Goal: Transaction & Acquisition: Purchase product/service

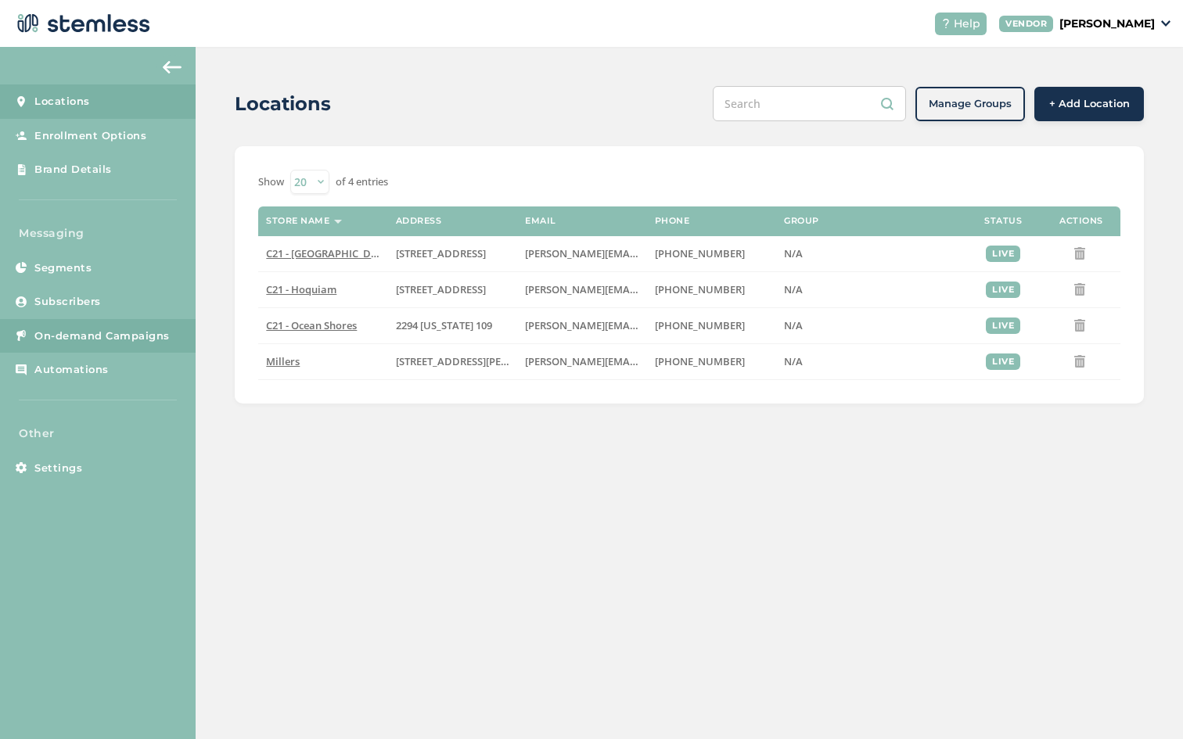
click at [138, 337] on span "On-demand Campaigns" at bounding box center [101, 336] width 135 height 16
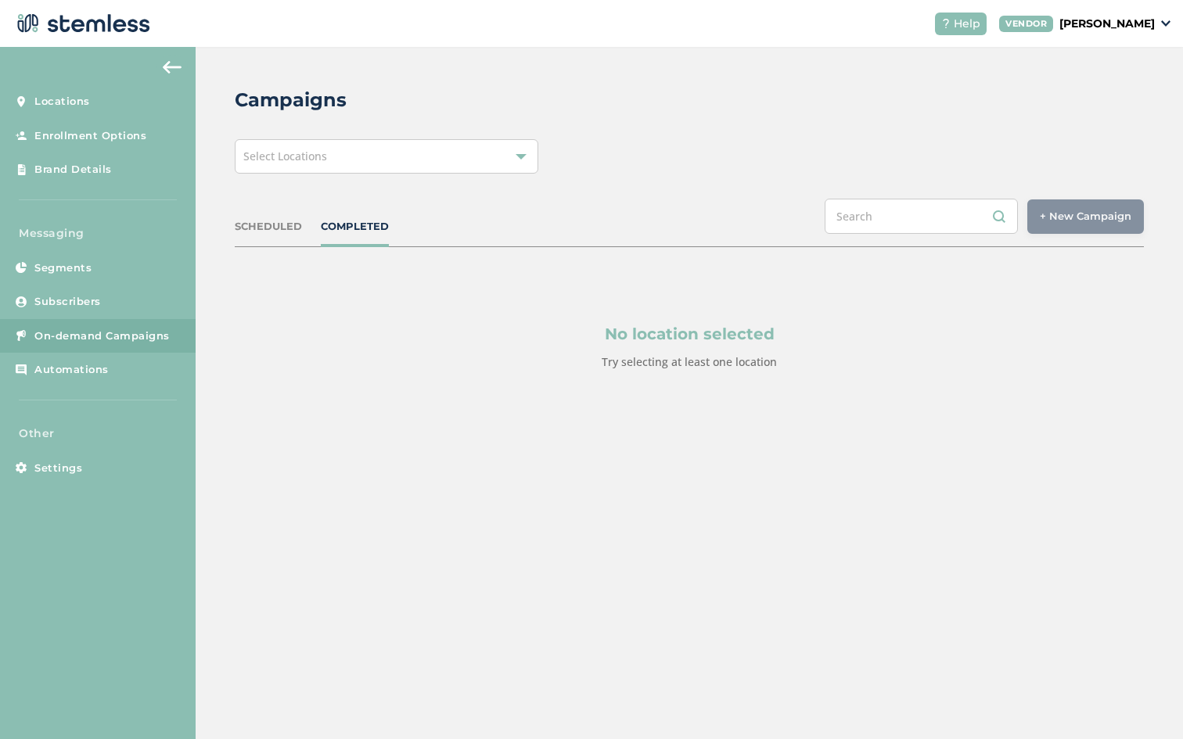
click at [405, 162] on div "Select Locations" at bounding box center [386, 156] width 303 height 34
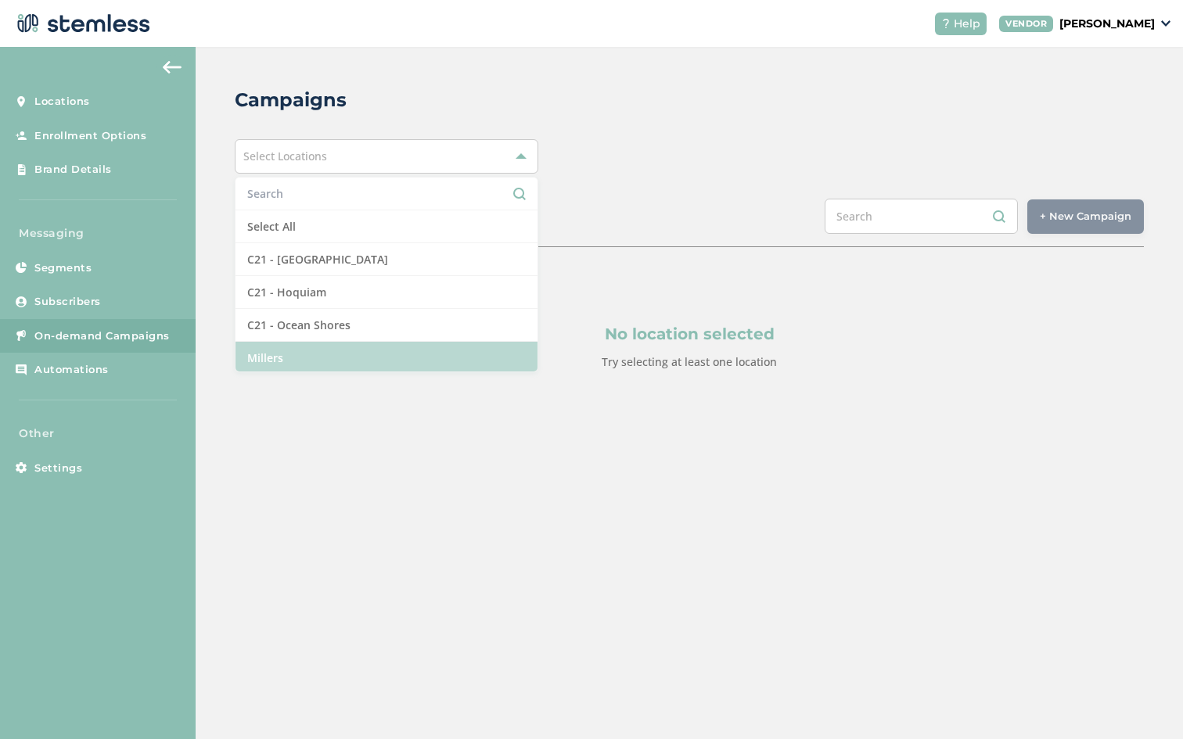
click at [336, 352] on li "Millers" at bounding box center [385, 358] width 301 height 32
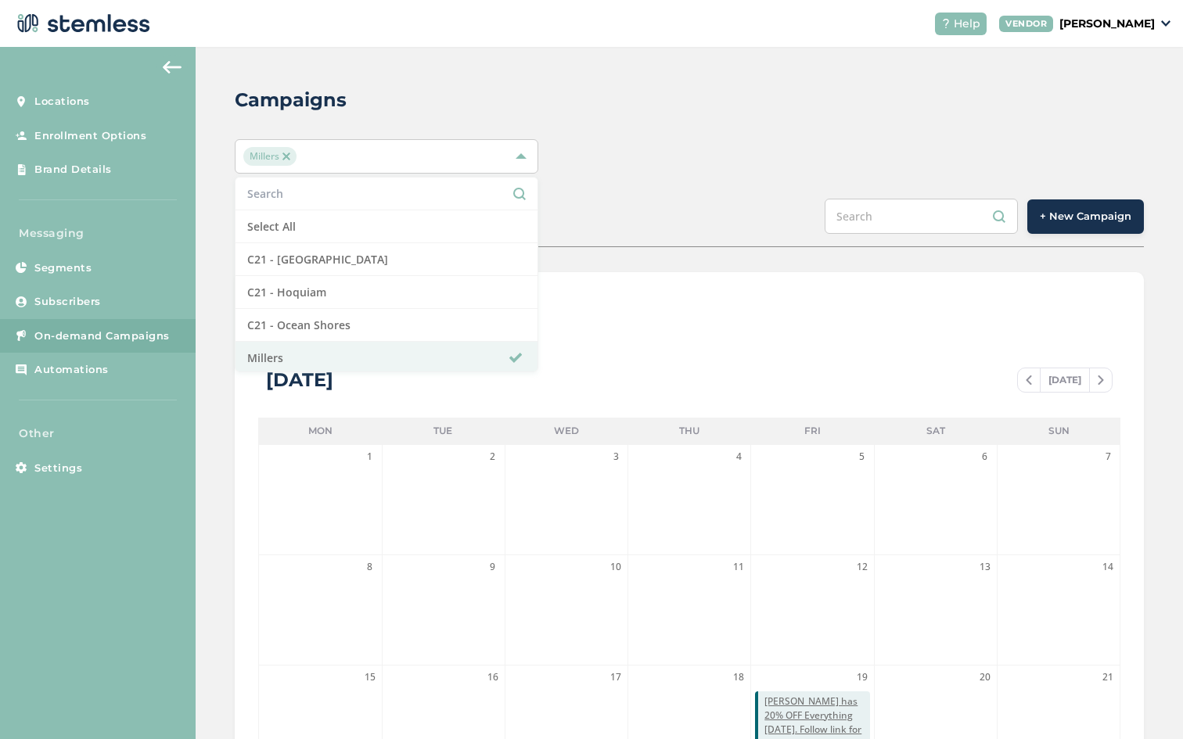
click at [690, 182] on div "Campaigns Millers Select All C21 - Aberdeen C21 - Hoquiam C21 - Ocean Shores Mi…" at bounding box center [689, 553] width 987 height 1012
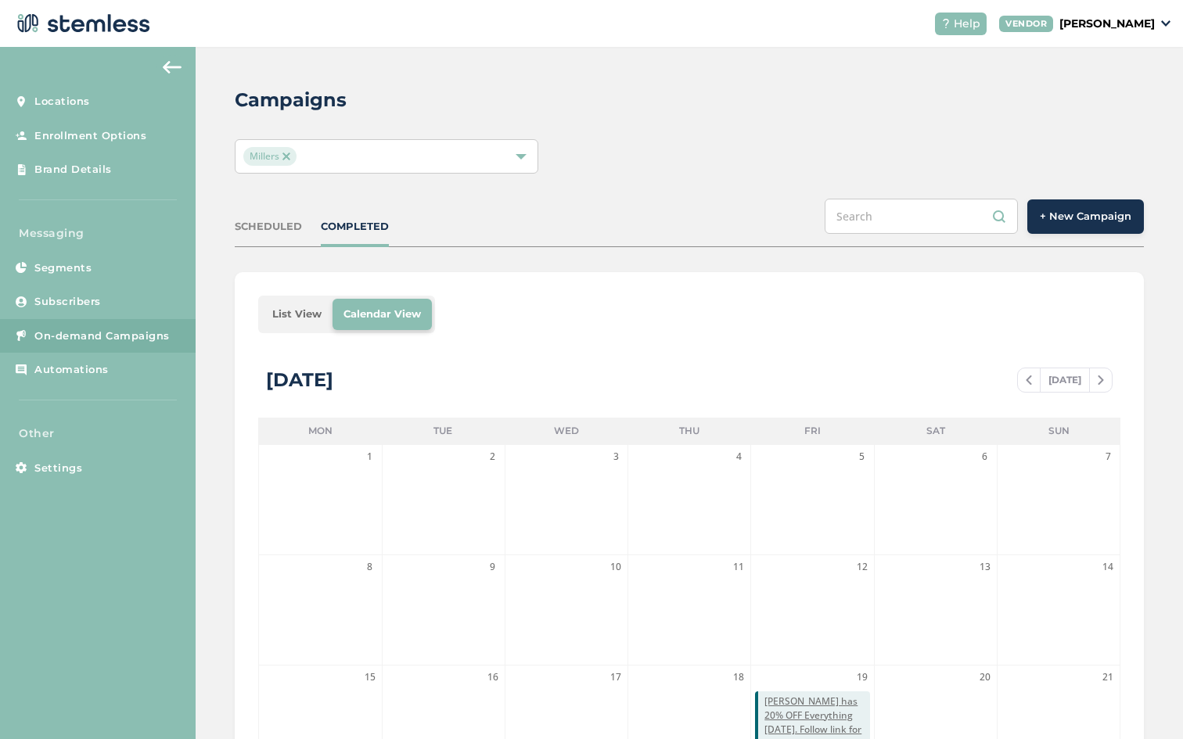
click at [1066, 208] on button "+ New Campaign" at bounding box center [1085, 216] width 117 height 34
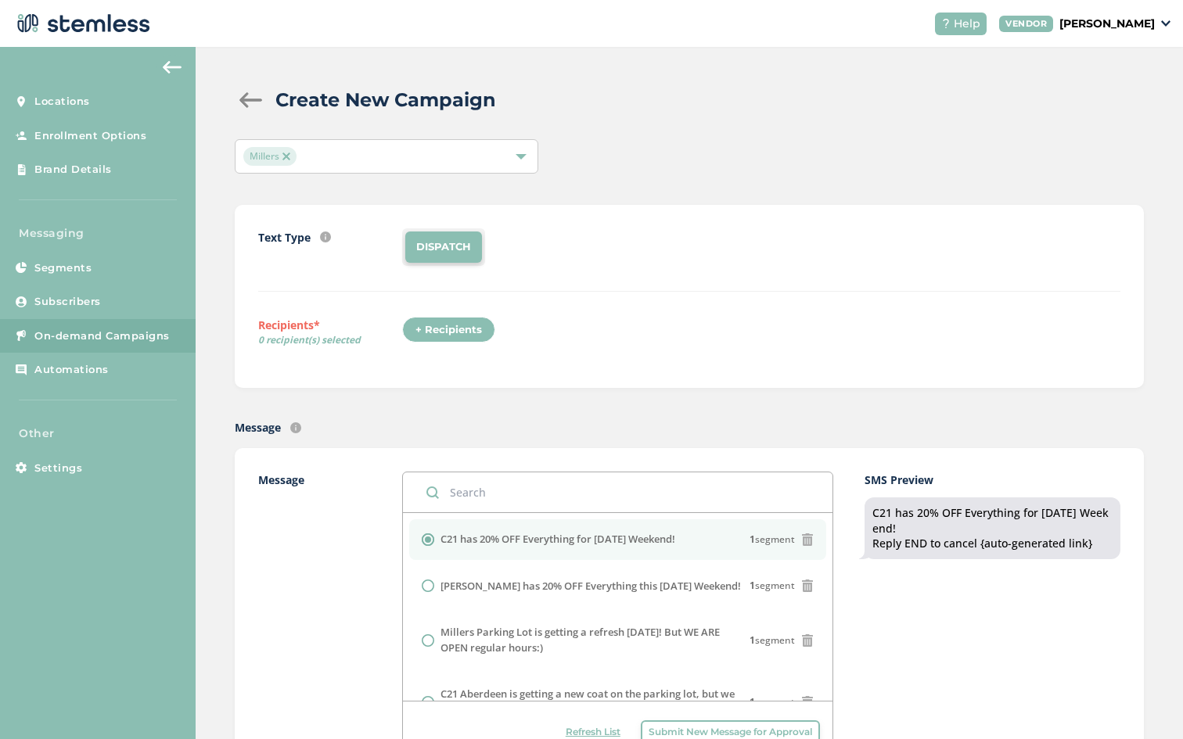
click at [455, 323] on div "+ Recipients" at bounding box center [448, 330] width 93 height 27
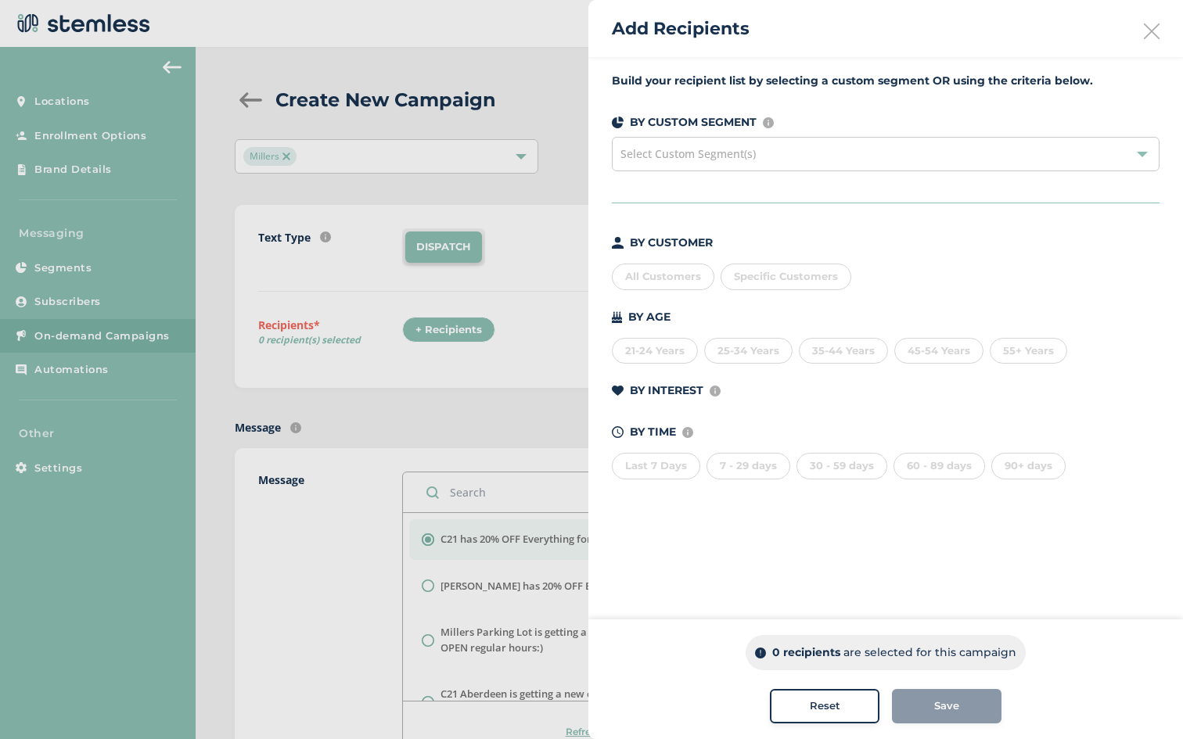
click at [688, 275] on div "All Customers" at bounding box center [663, 277] width 102 height 27
click at [985, 704] on div "Save" at bounding box center [946, 706] width 84 height 16
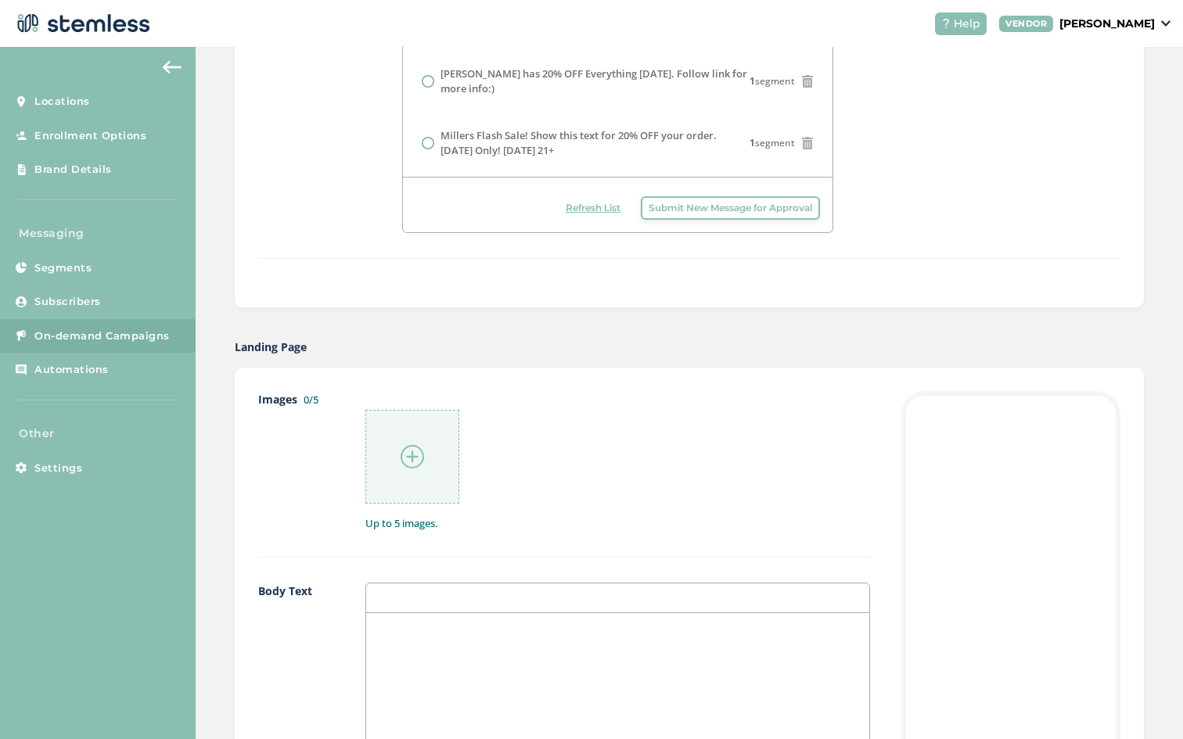
scroll to position [420, 0]
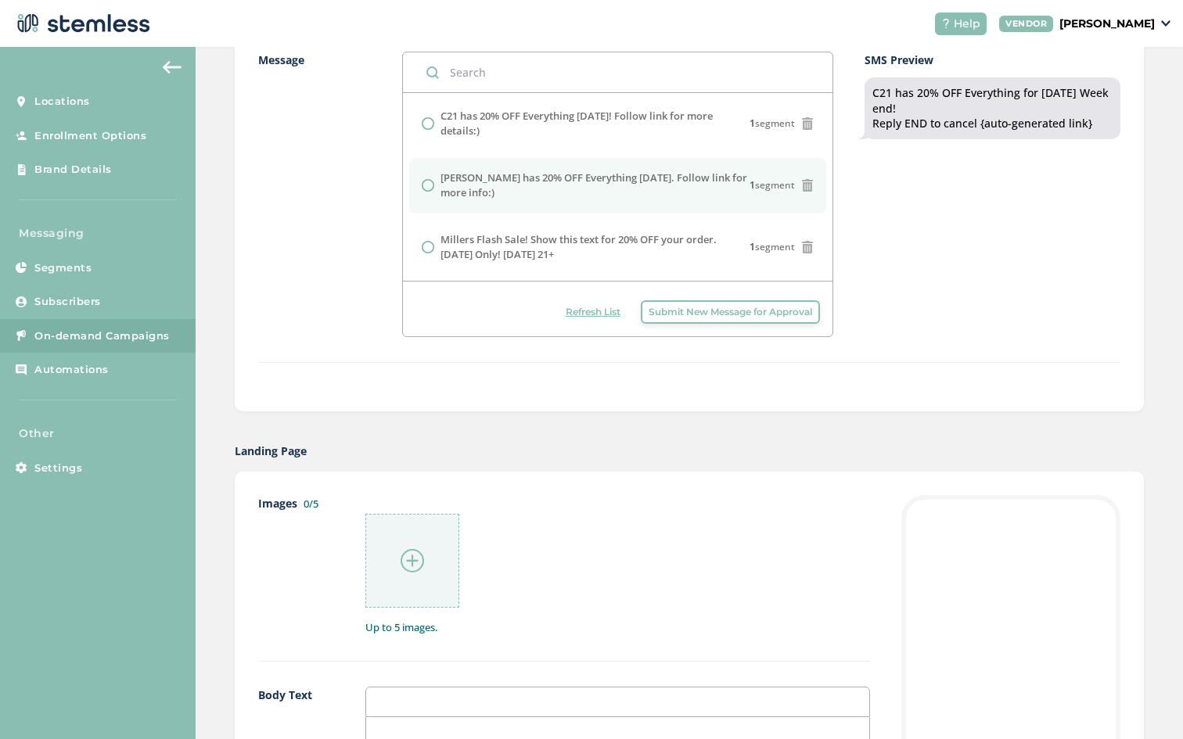
click at [430, 185] on input "radio" at bounding box center [428, 185] width 13 height 13
radio input "true"
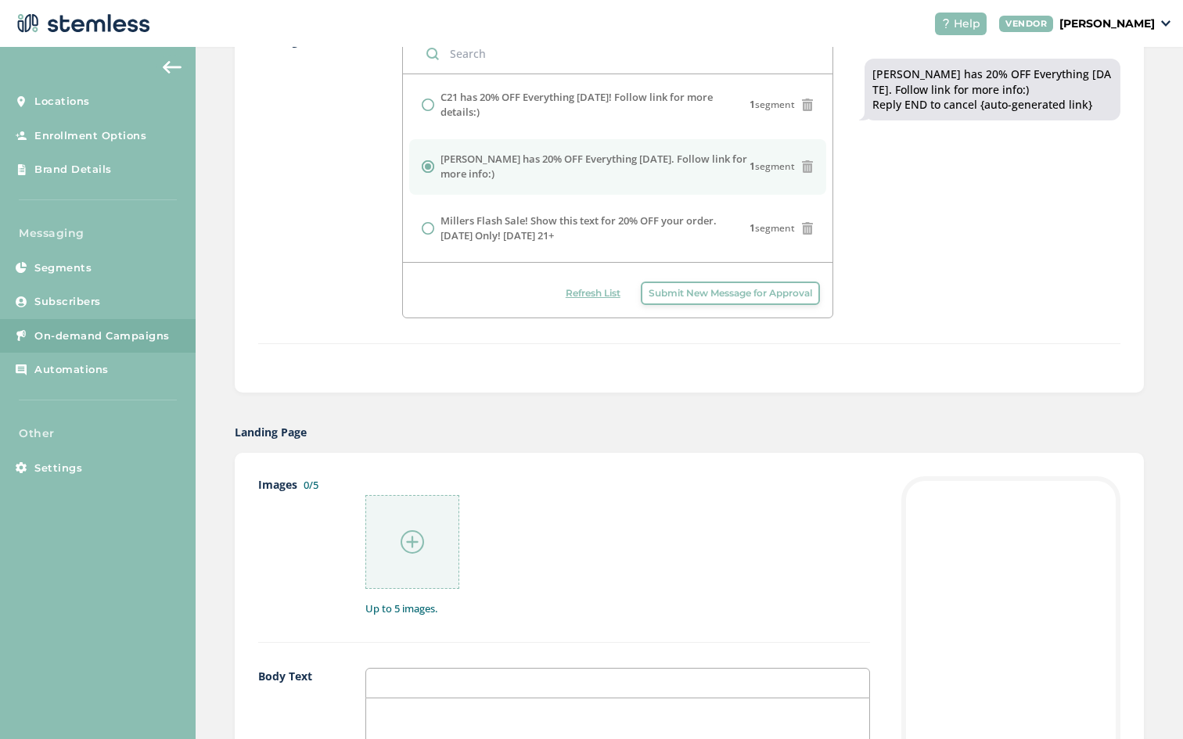
scroll to position [568, 0]
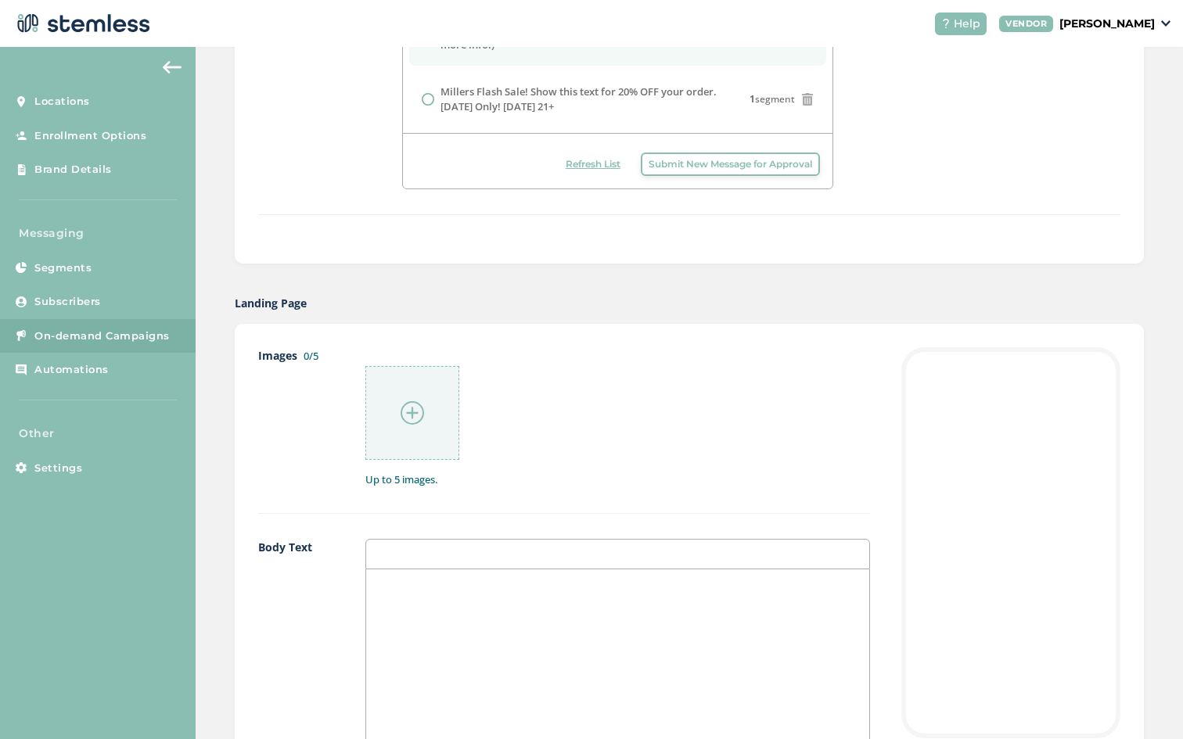
click at [424, 409] on div at bounding box center [412, 413] width 94 height 94
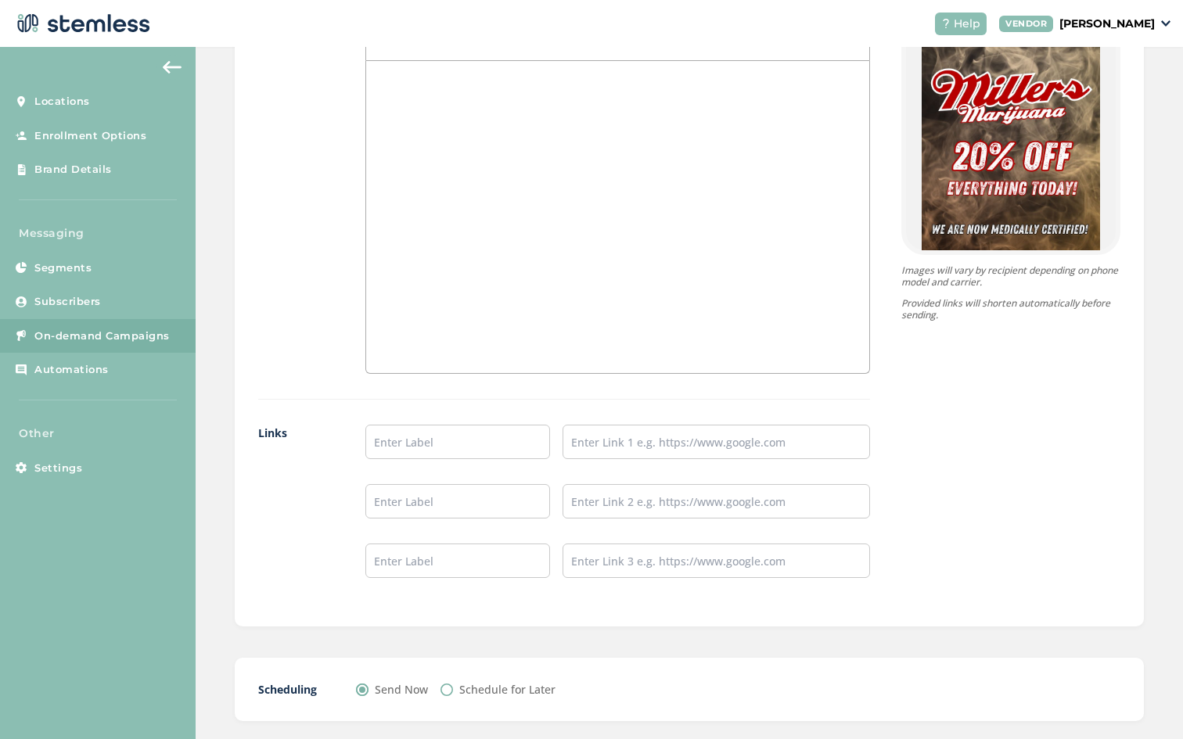
scroll to position [1157, 0]
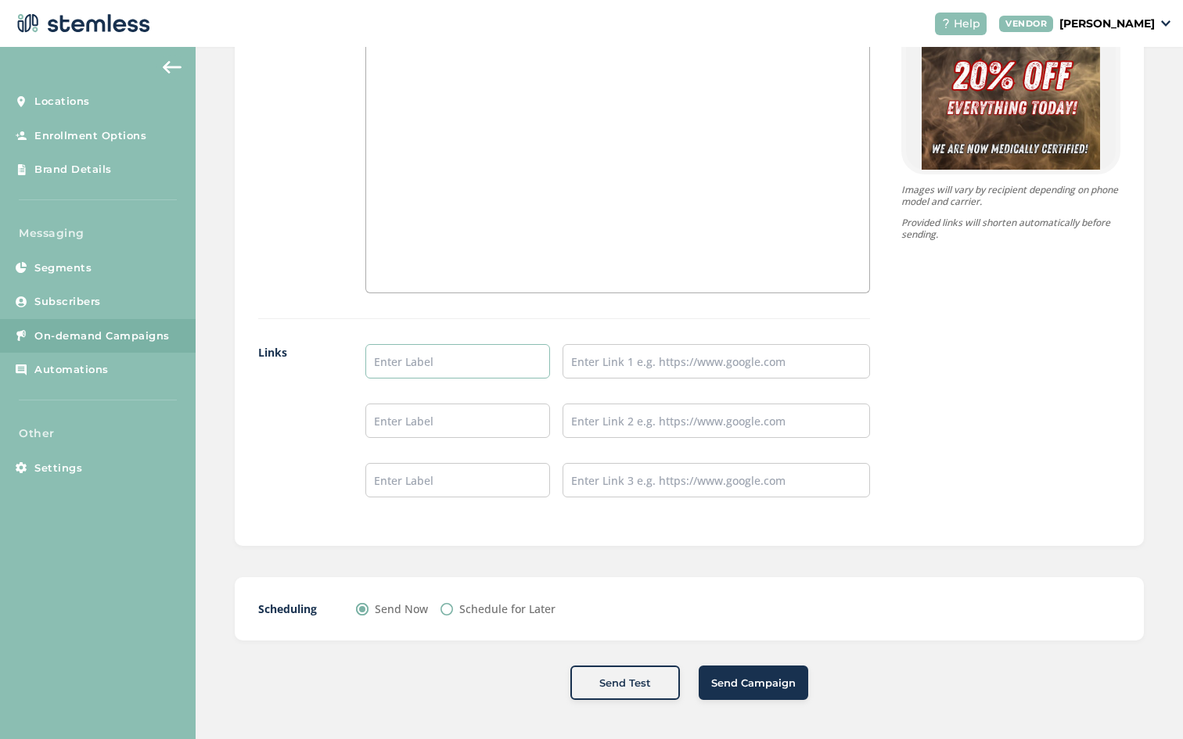
click at [432, 369] on input "text" at bounding box center [457, 361] width 185 height 34
type input "Menu/Pre Order"
click at [602, 349] on input "text" at bounding box center [715, 361] width 307 height 34
type input "[URL][DOMAIN_NAME]"
click at [447, 609] on input "Schedule for Later" at bounding box center [446, 609] width 13 height 13
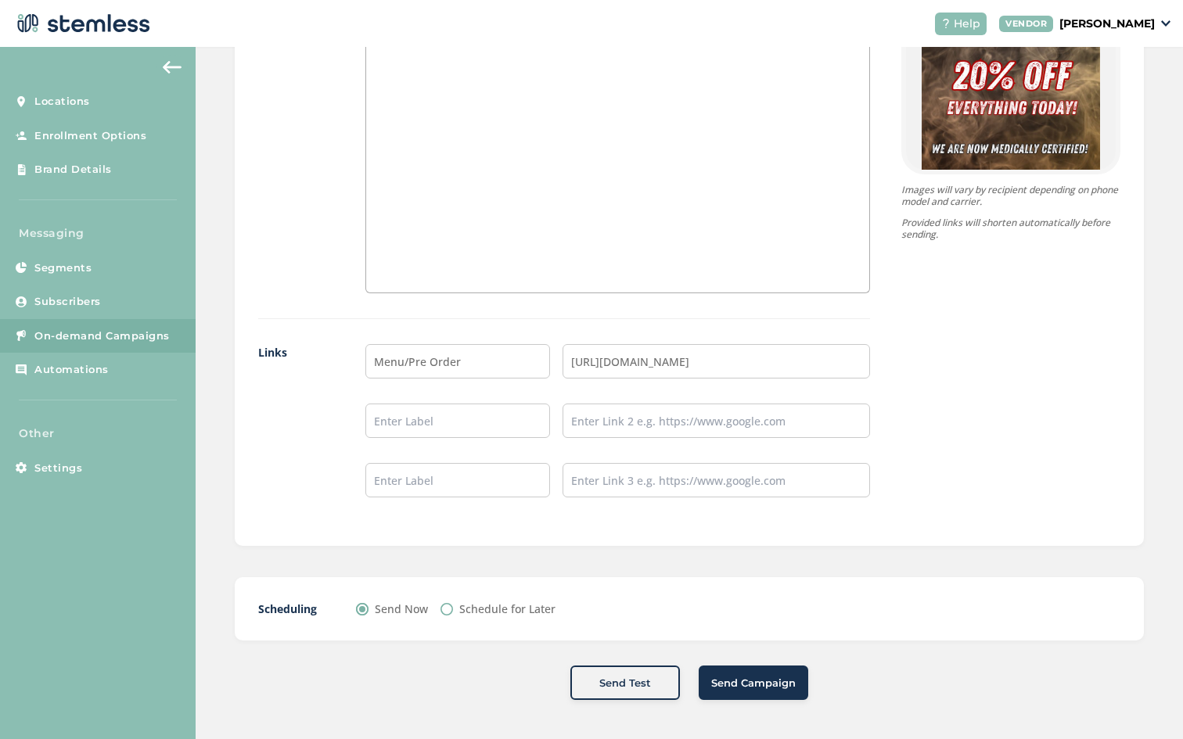
radio input "true"
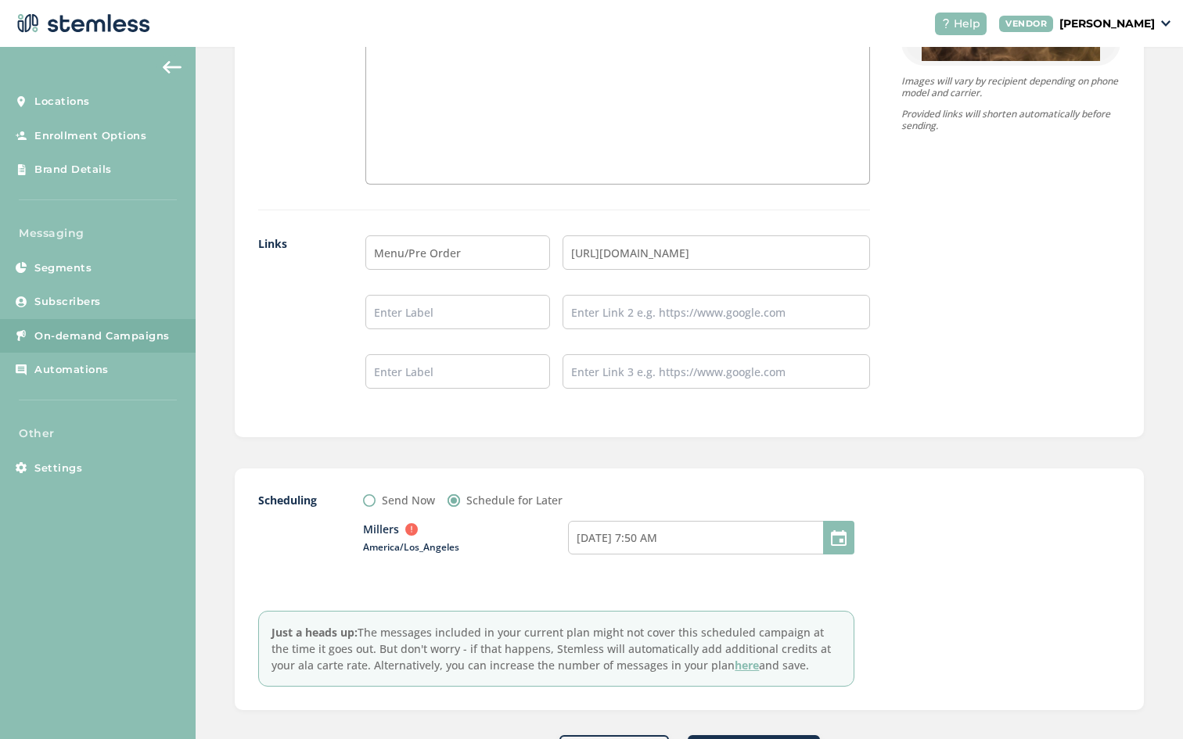
scroll to position [1335, 0]
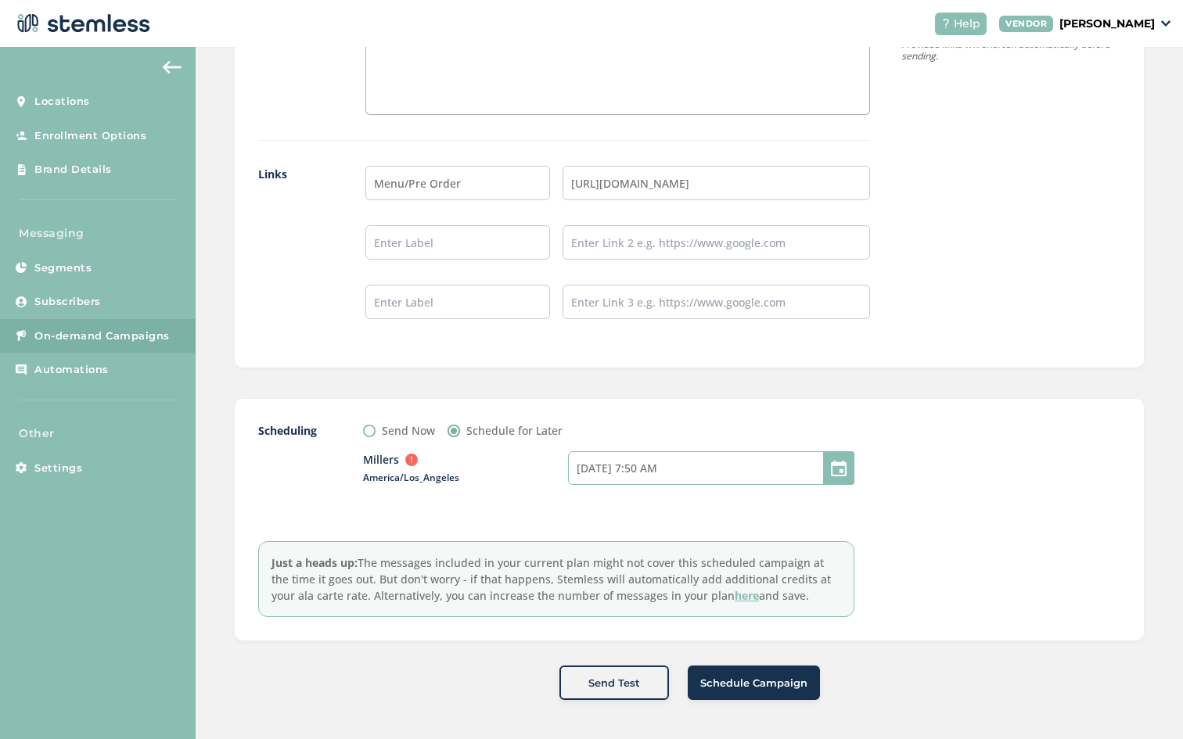
click at [722, 474] on input "09/30/2025 7:50 AM" at bounding box center [711, 468] width 286 height 34
select select "7"
select select "50"
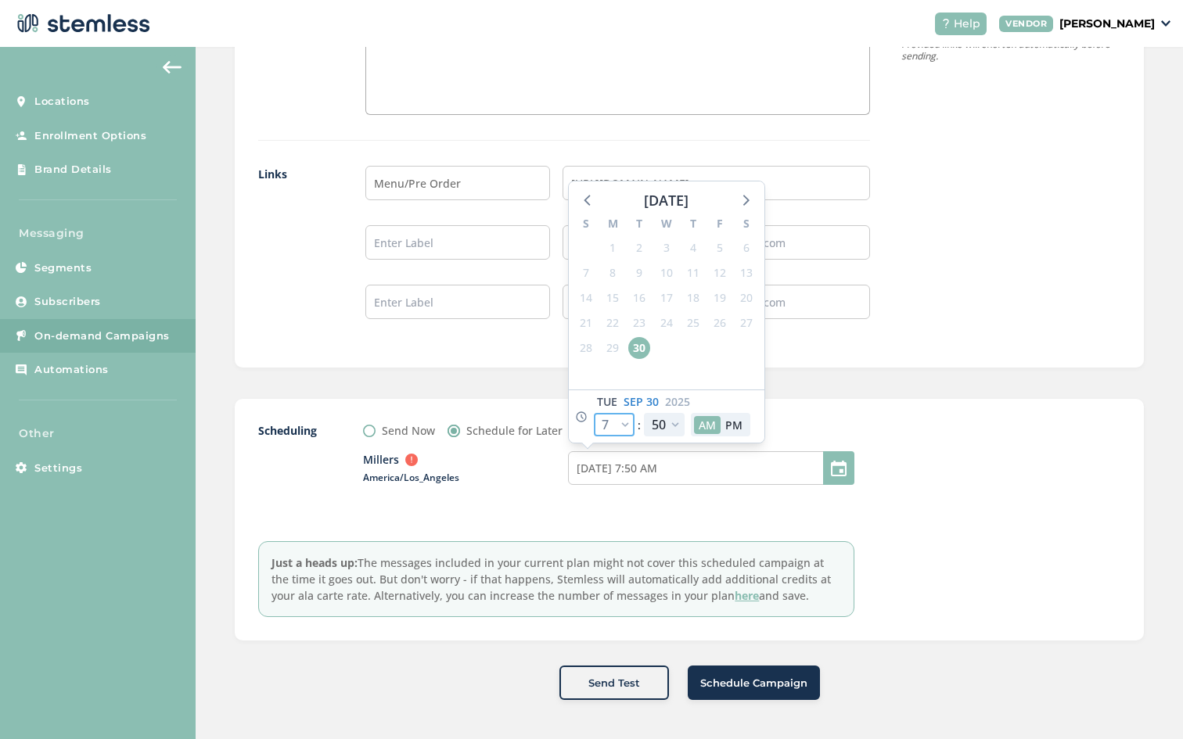
click at [623, 429] on select "12 1 2 3 4 5 6 7 8 9 10 11" at bounding box center [614, 424] width 41 height 23
select select "8"
click at [594, 413] on select "12 1 2 3 4 5 6 7 8 9 10 11" at bounding box center [614, 424] width 41 height 23
type input "09/30/2025 8:50 AM"
select select "8"
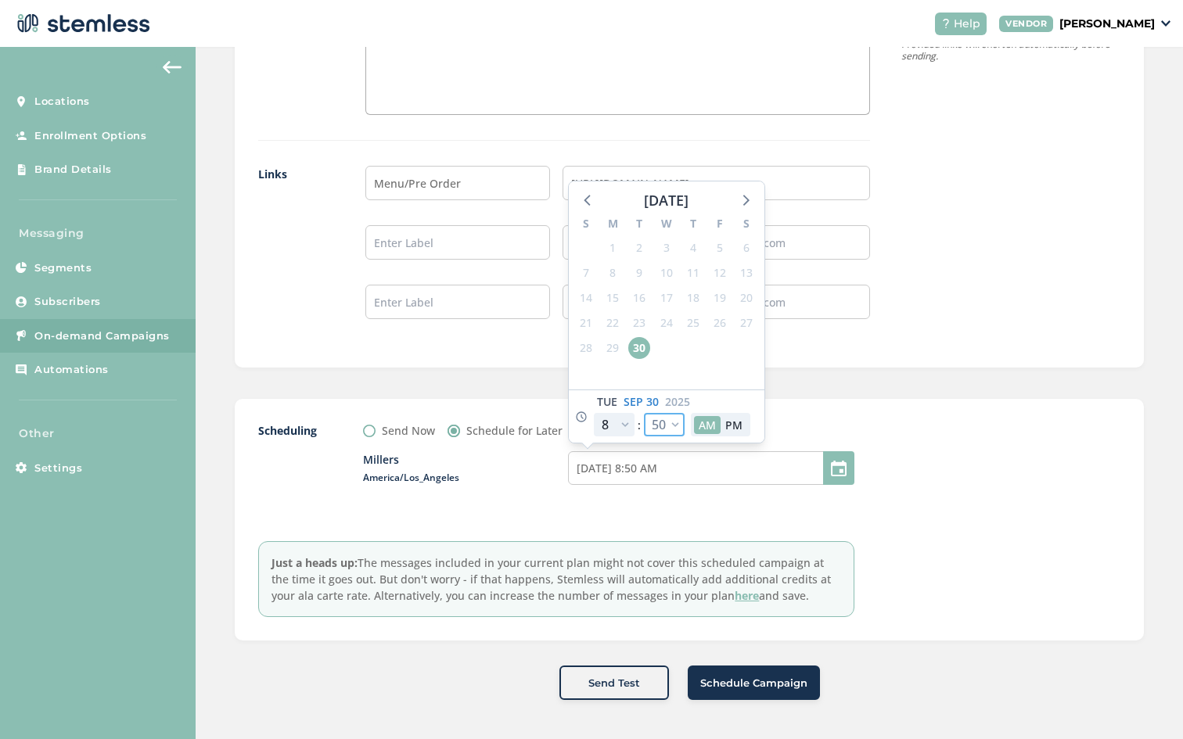
click at [673, 424] on select "00 05 10 15 20 25 30 35 40 45 50 55" at bounding box center [664, 424] width 41 height 23
select select "0"
click at [644, 413] on select "00 05 10 15 20 25 30 35 40 45 50 55" at bounding box center [664, 424] width 41 height 23
type input "09/30/2025 8:00 AM"
select select "0"
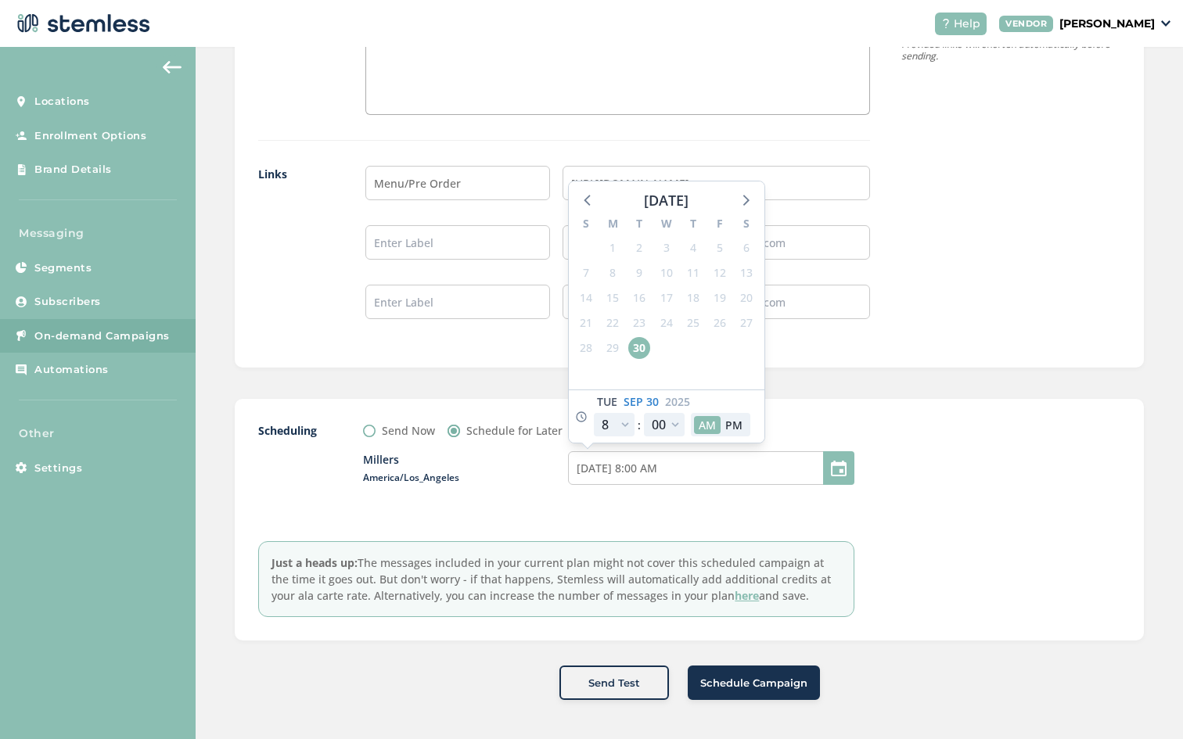
click at [730, 530] on div "Scheduling Send Now Schedule for Later Millers Outside business hours (8am-8pm)…" at bounding box center [556, 519] width 596 height 195
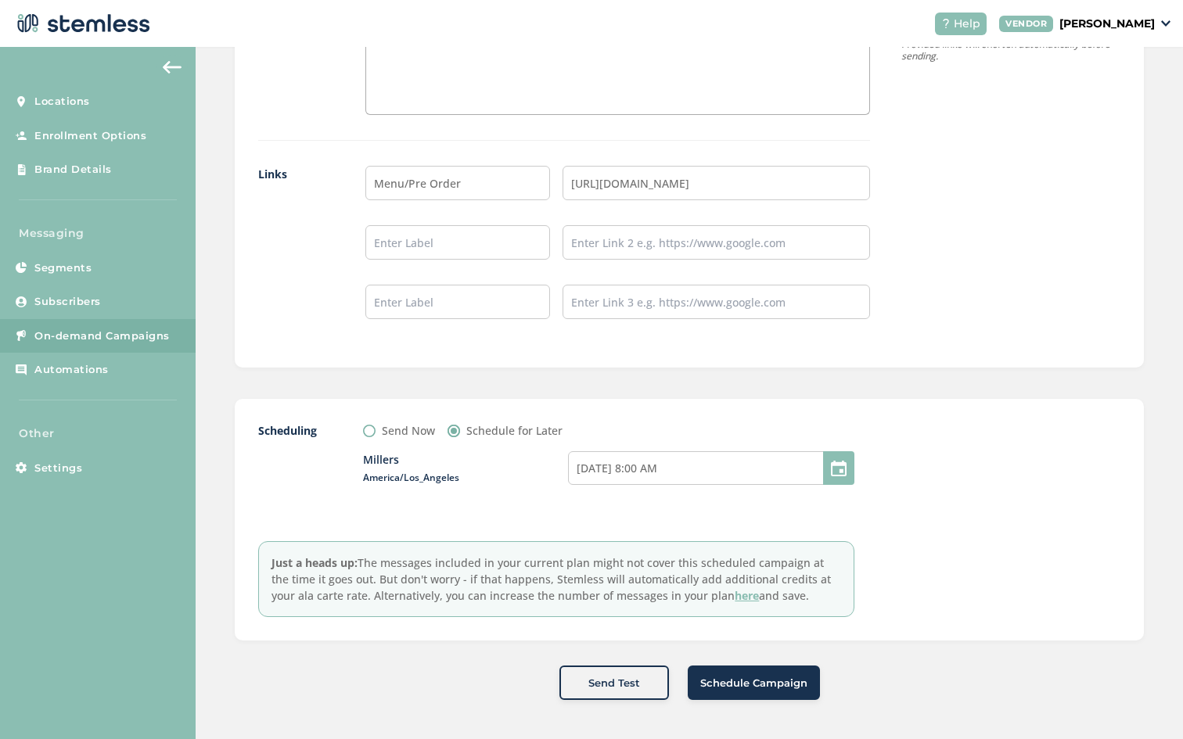
click at [770, 679] on span "Schedule Campaign" at bounding box center [753, 684] width 107 height 16
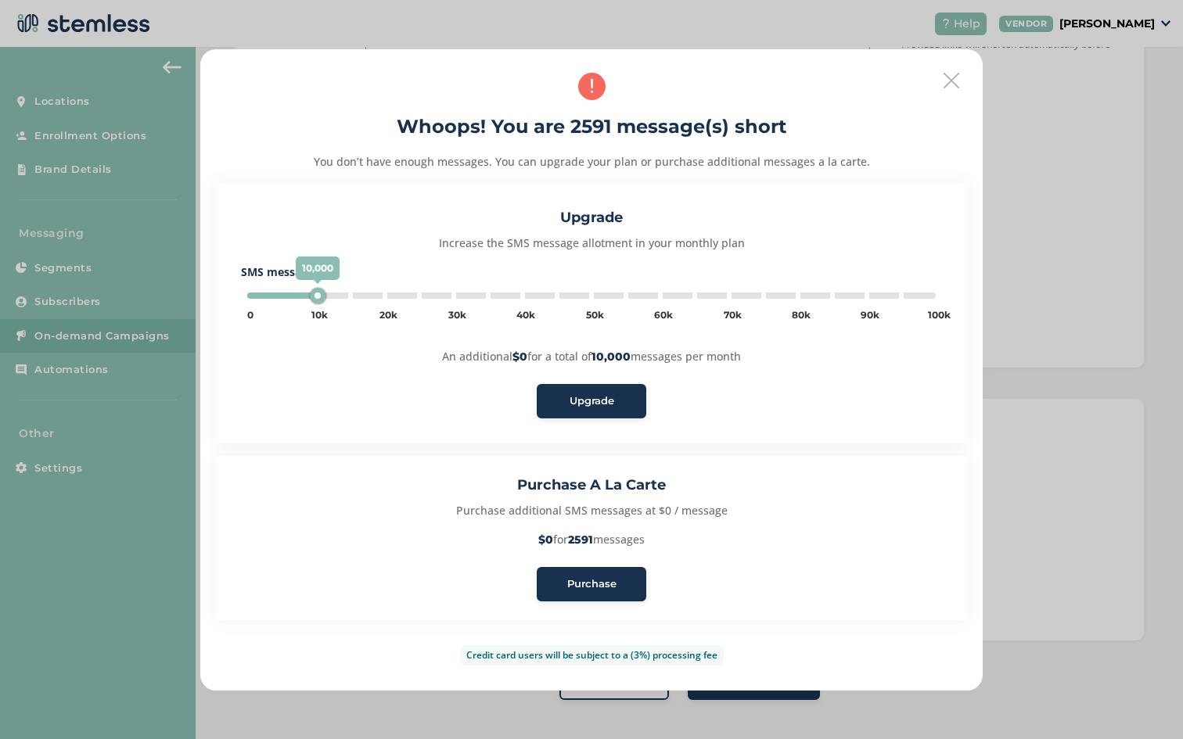
type input "45000"
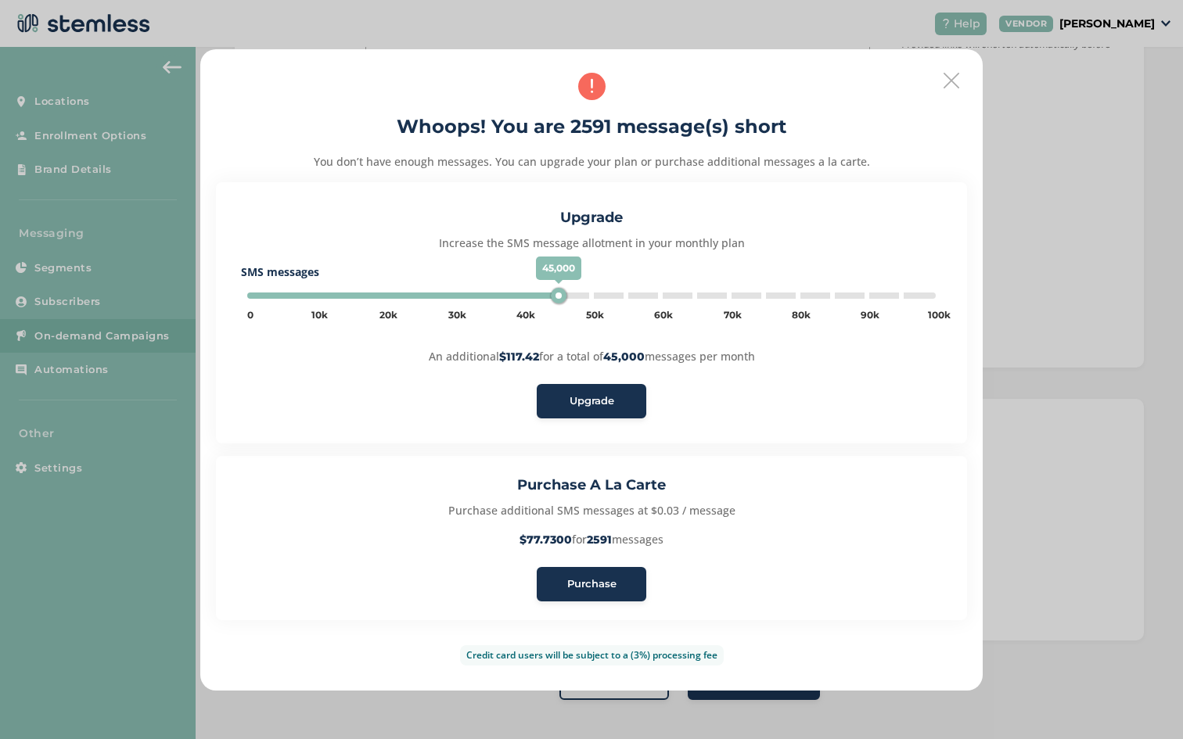
click at [570, 575] on button "Purchase" at bounding box center [591, 584] width 109 height 34
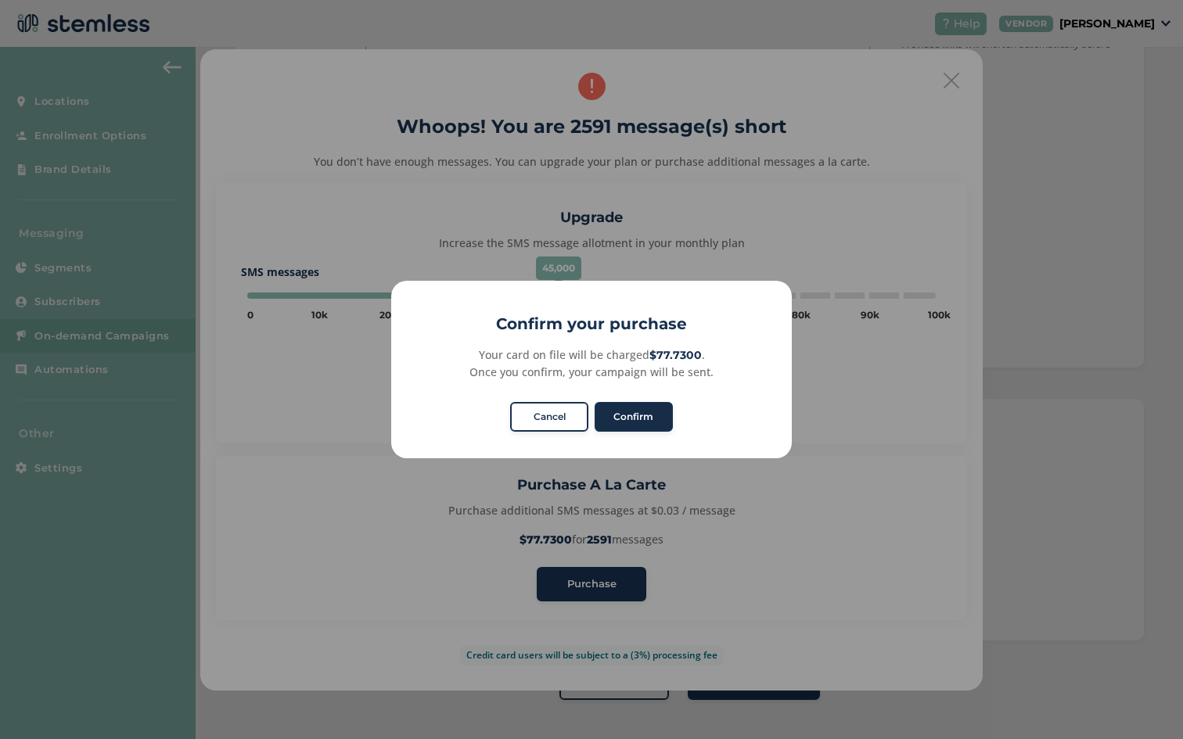
click at [637, 410] on button "Confirm" at bounding box center [633, 417] width 78 height 30
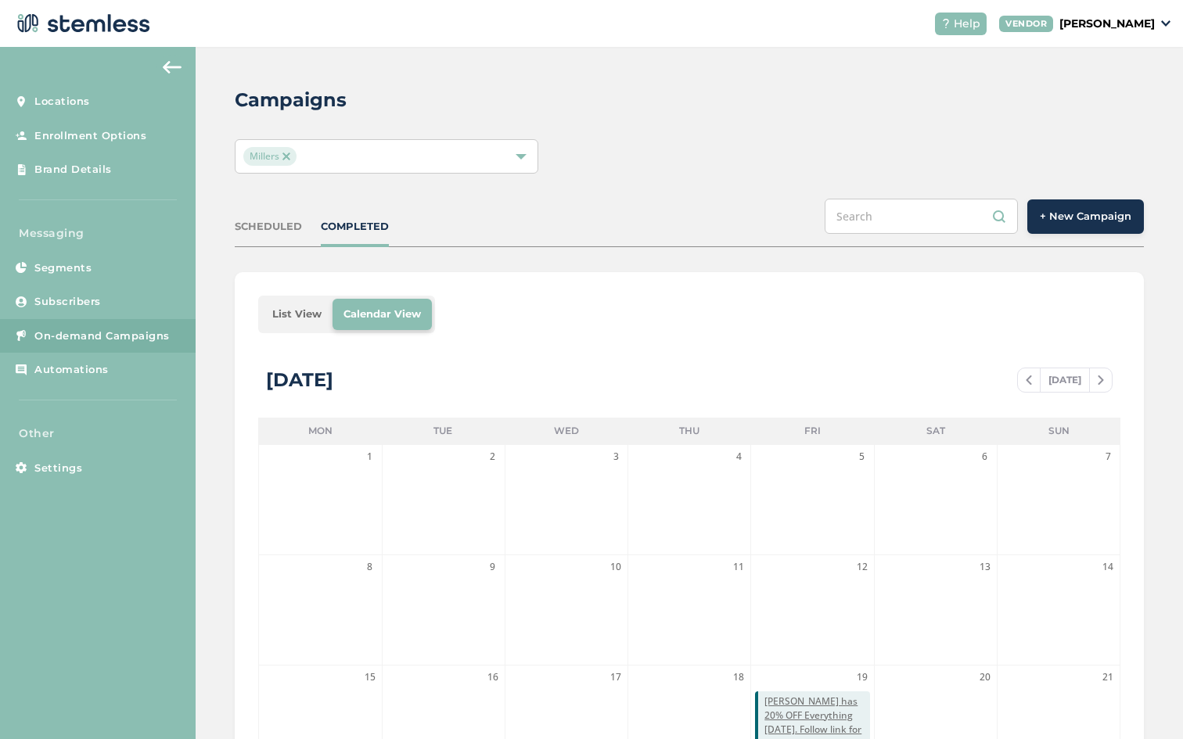
click at [134, 333] on span "On-demand Campaigns" at bounding box center [101, 336] width 135 height 16
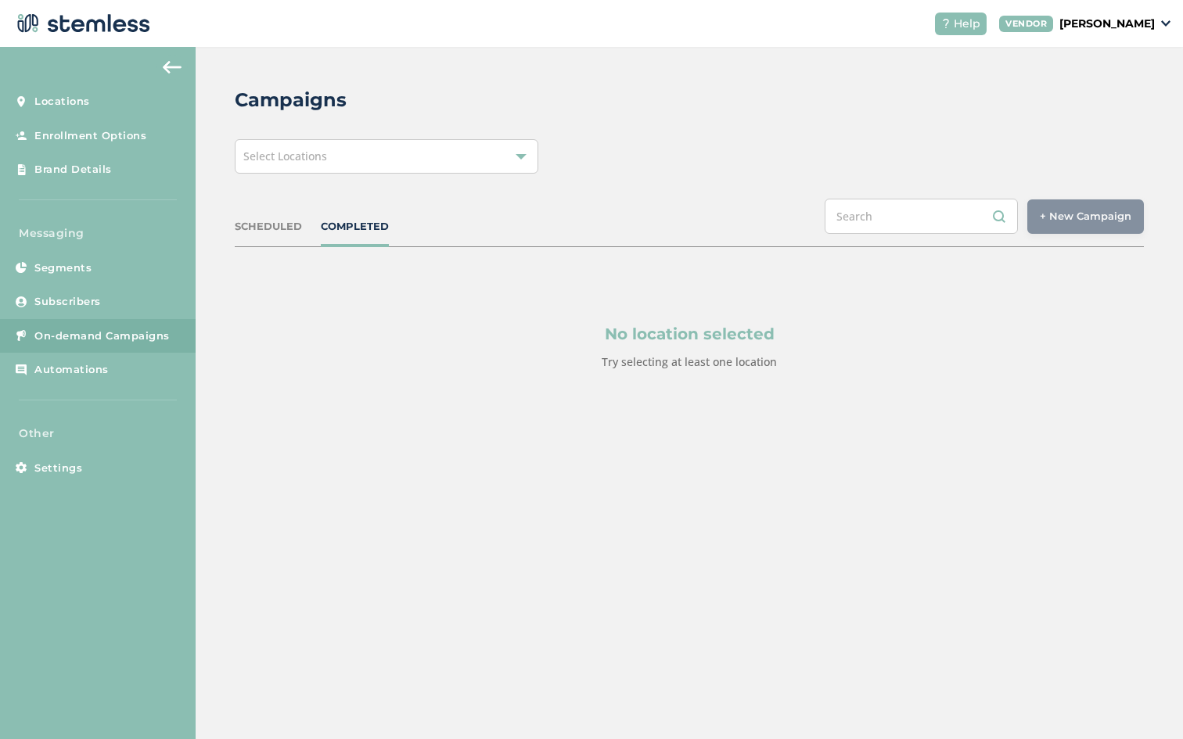
click at [438, 154] on div "Select Locations" at bounding box center [386, 156] width 303 height 34
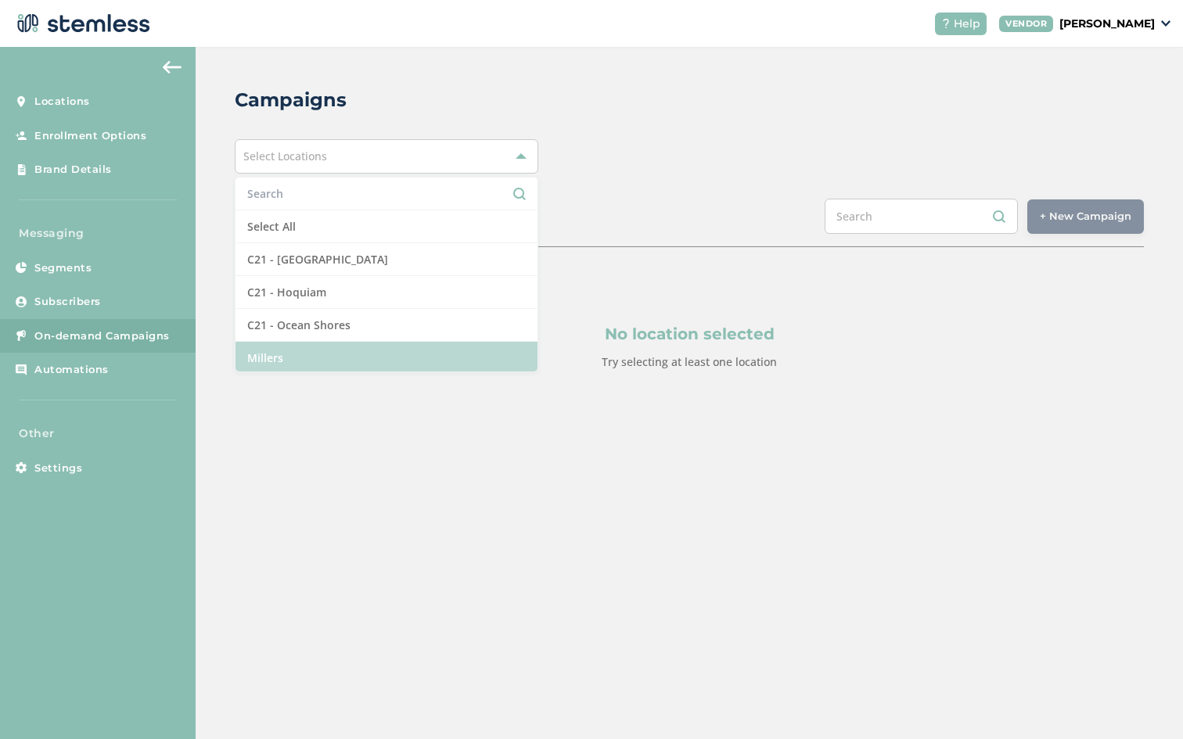
click at [354, 348] on li "Millers" at bounding box center [385, 358] width 301 height 32
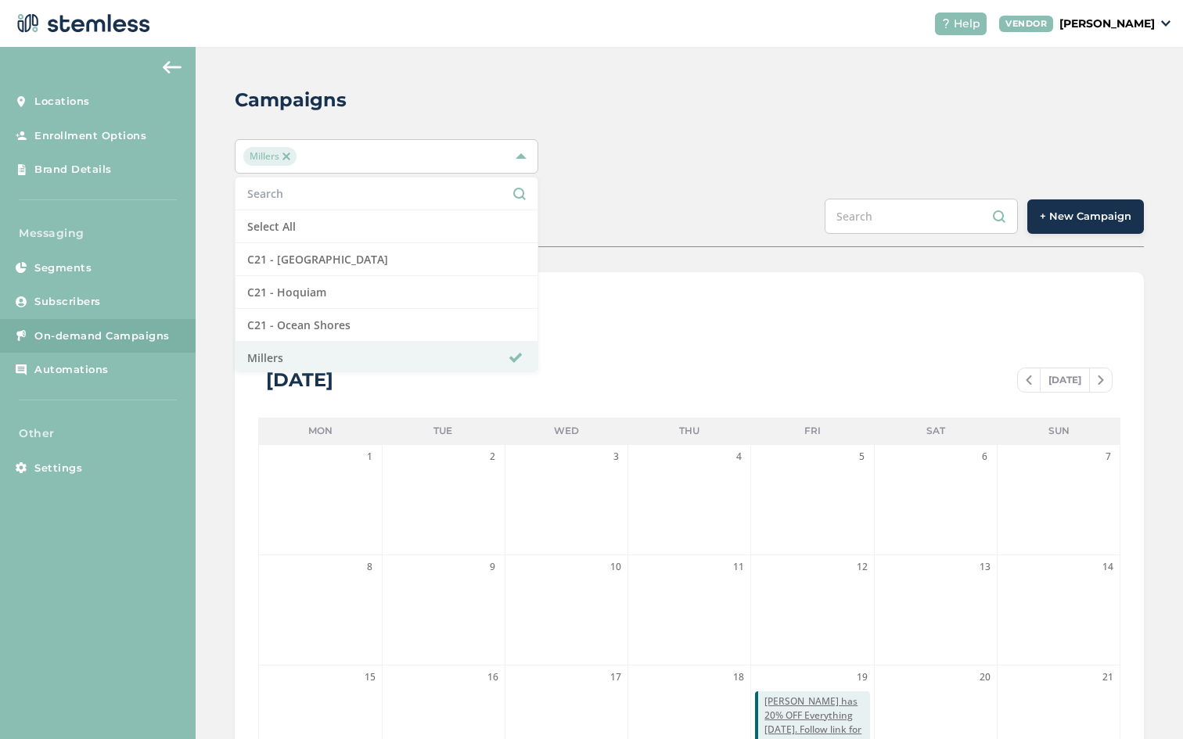
click at [701, 325] on div "List View Calendar View" at bounding box center [689, 315] width 862 height 38
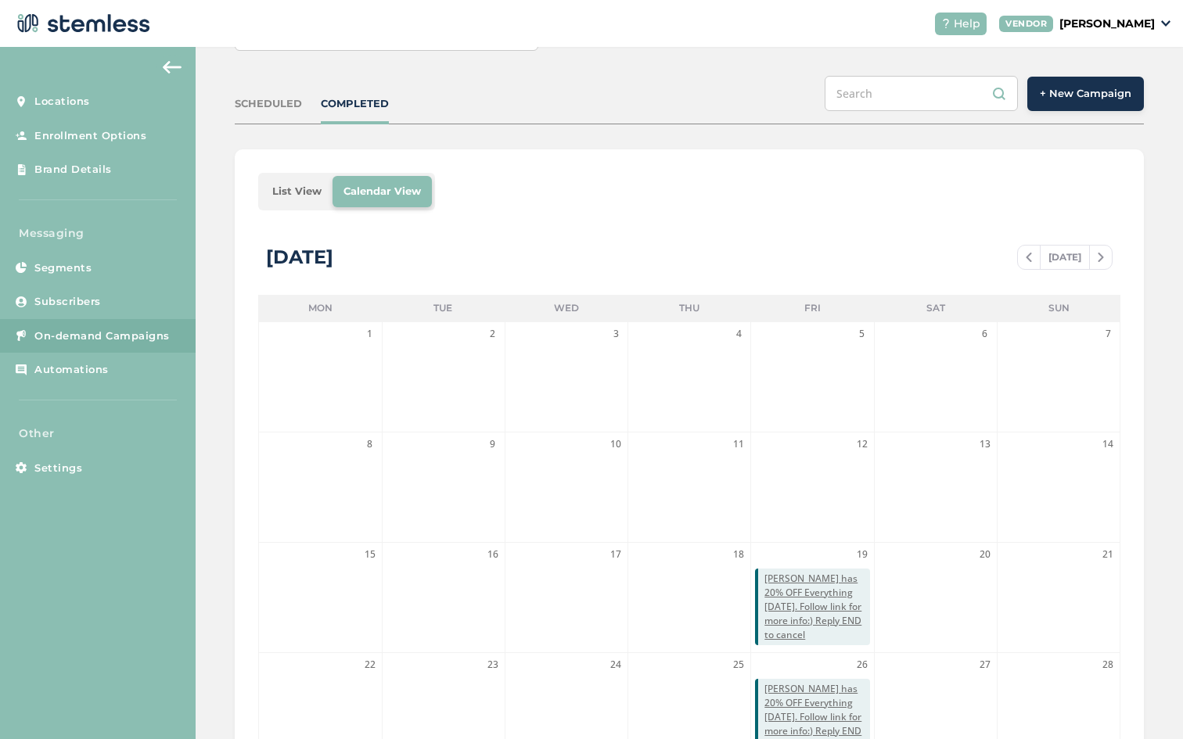
scroll to position [319, 0]
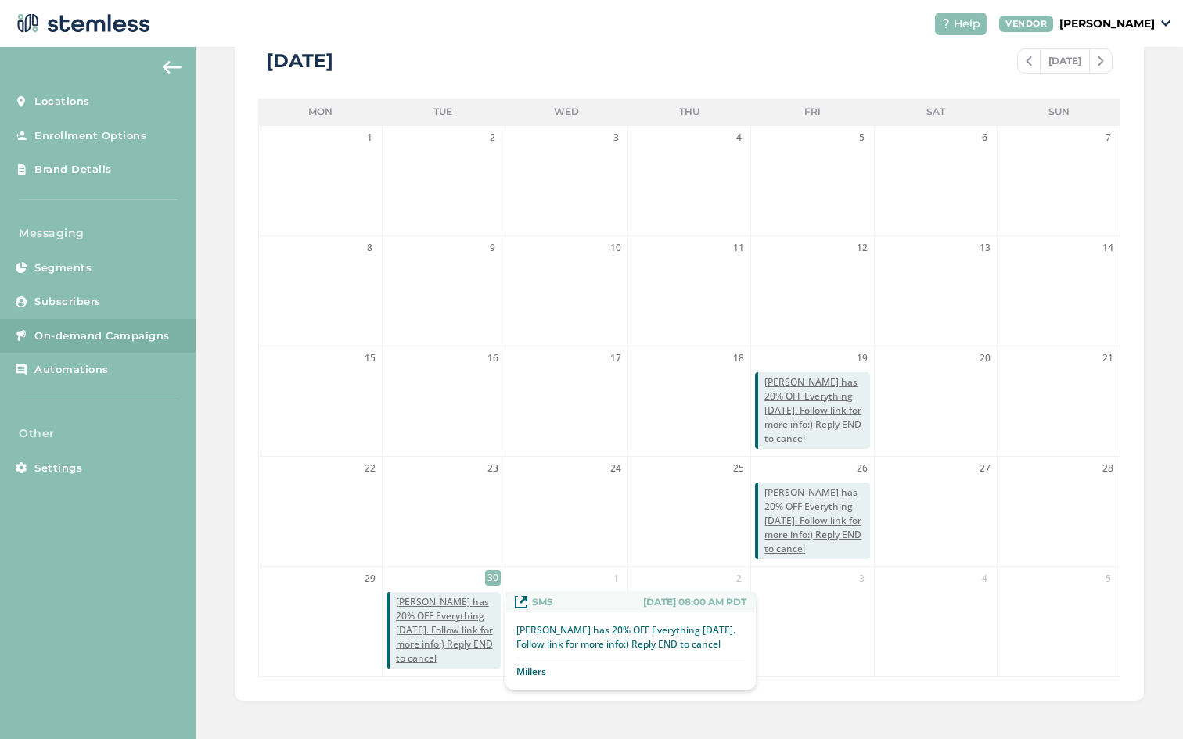
click at [457, 615] on span "[PERSON_NAME] has 20% OFF Everything [DATE]. Follow link for more info:) Reply …" at bounding box center [448, 630] width 105 height 70
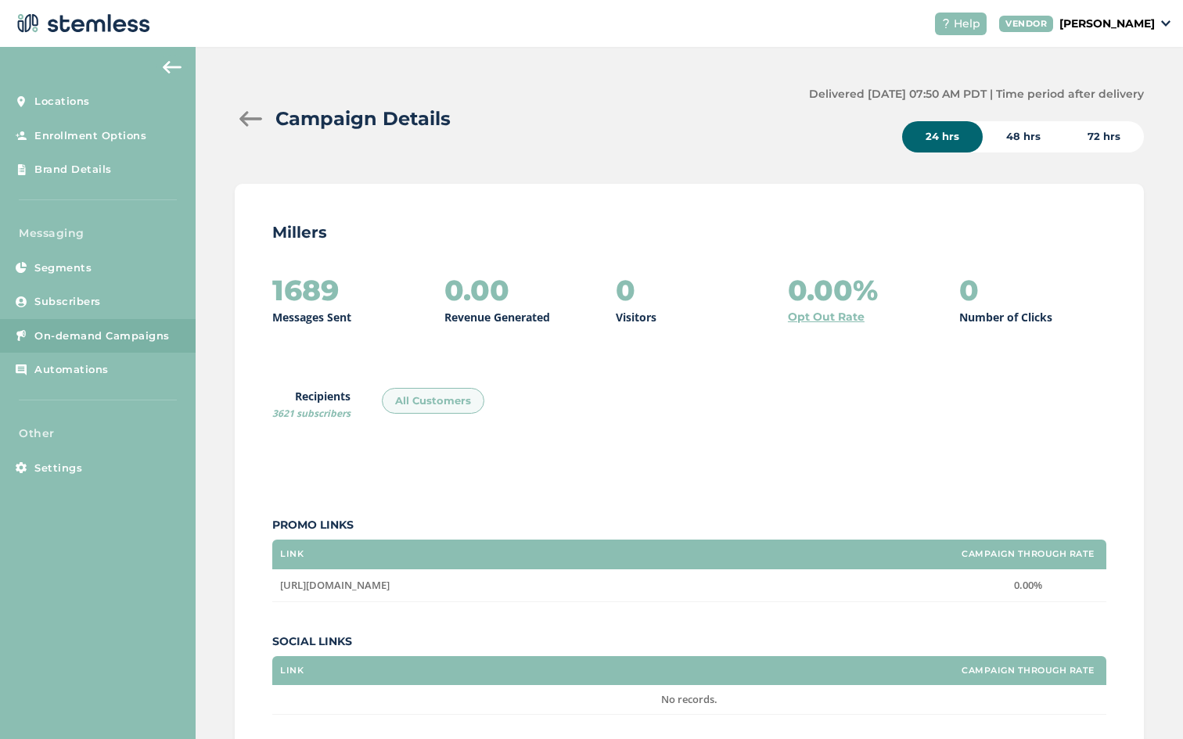
click at [149, 332] on span "On-demand Campaigns" at bounding box center [101, 336] width 135 height 16
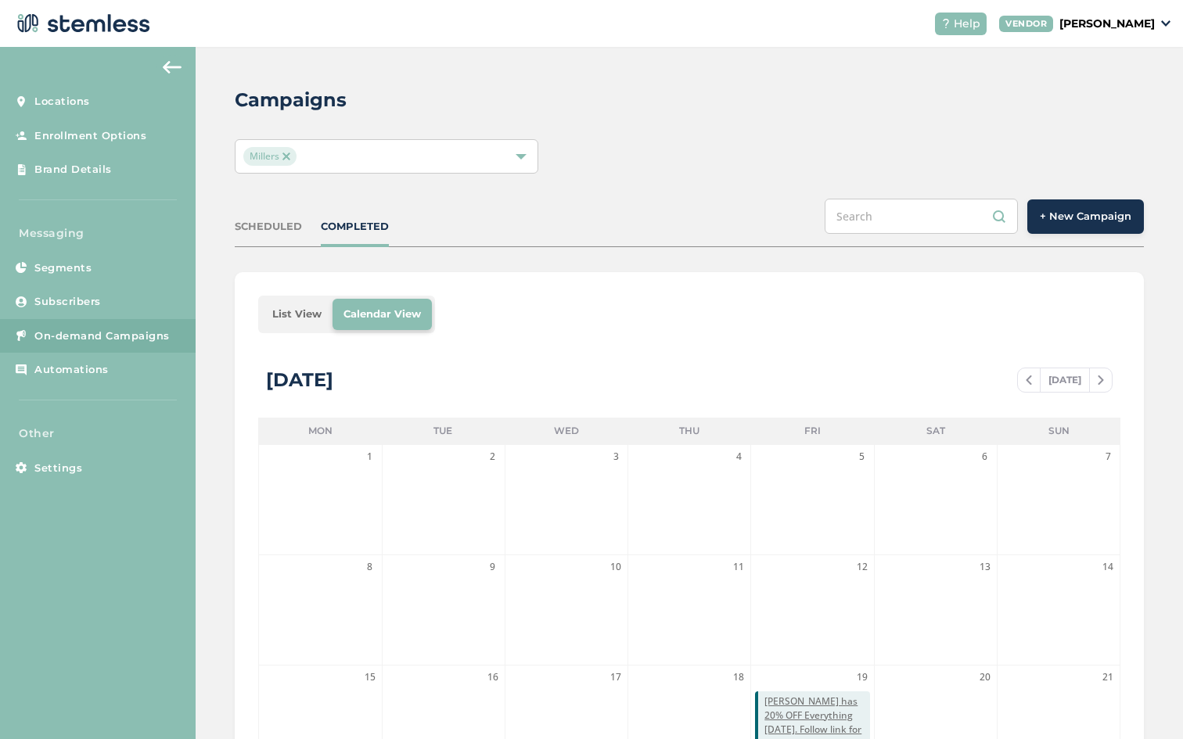
click at [288, 155] on img at bounding box center [286, 157] width 8 height 8
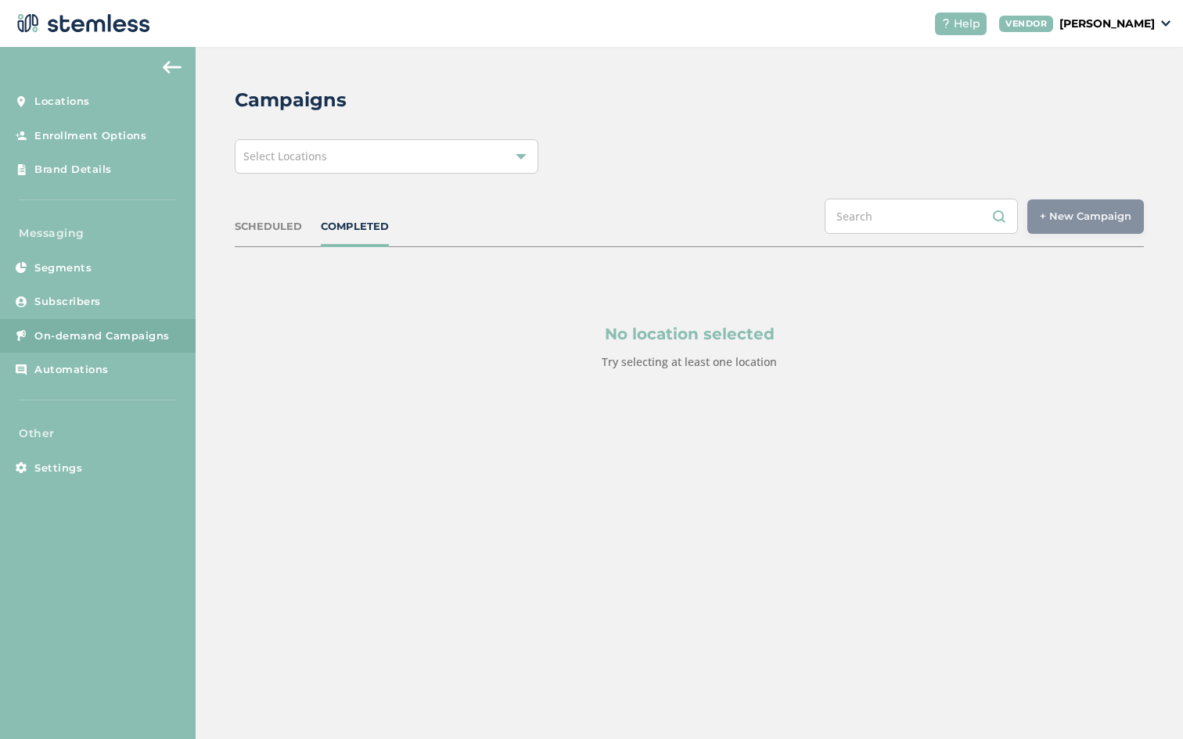
click at [288, 155] on span "Select Locations" at bounding box center [285, 156] width 84 height 15
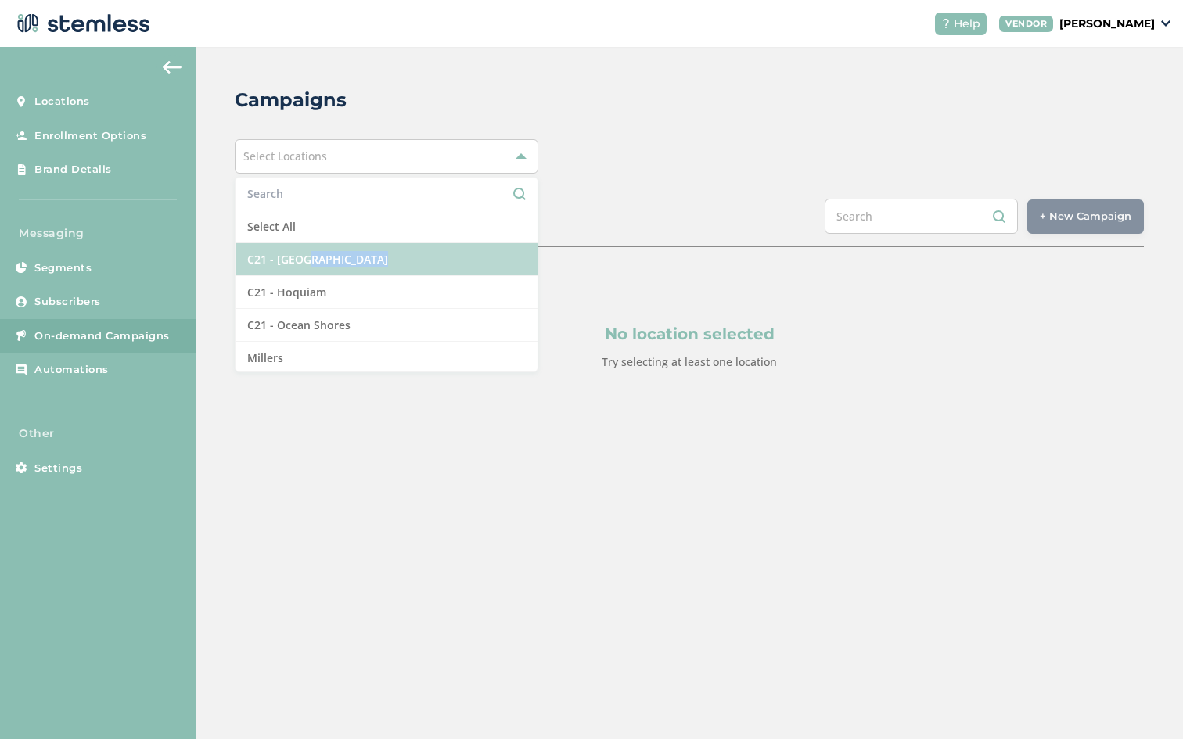
drag, startPoint x: 303, startPoint y: 277, endPoint x: 303, endPoint y: 264, distance: 13.3
click at [303, 264] on ul "Select All C21 - Aberdeen C21 - Hoquiam C21 - Ocean Shores Millers" at bounding box center [386, 275] width 303 height 196
click at [303, 264] on li "C21 - [GEOGRAPHIC_DATA]" at bounding box center [385, 259] width 301 height 33
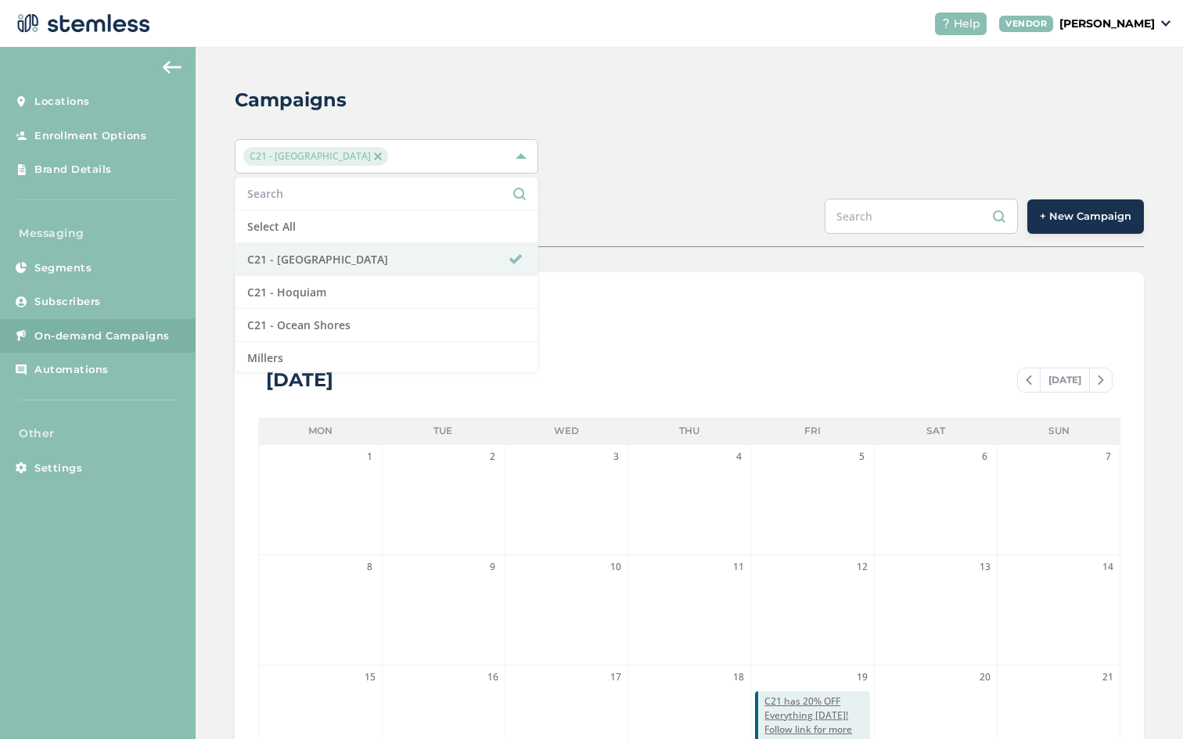
click at [652, 187] on div "Campaigns C21 - Aberdeen Select All C21 - Aberdeen C21 - Hoquiam C21 - Ocean Sh…" at bounding box center [689, 553] width 987 height 1012
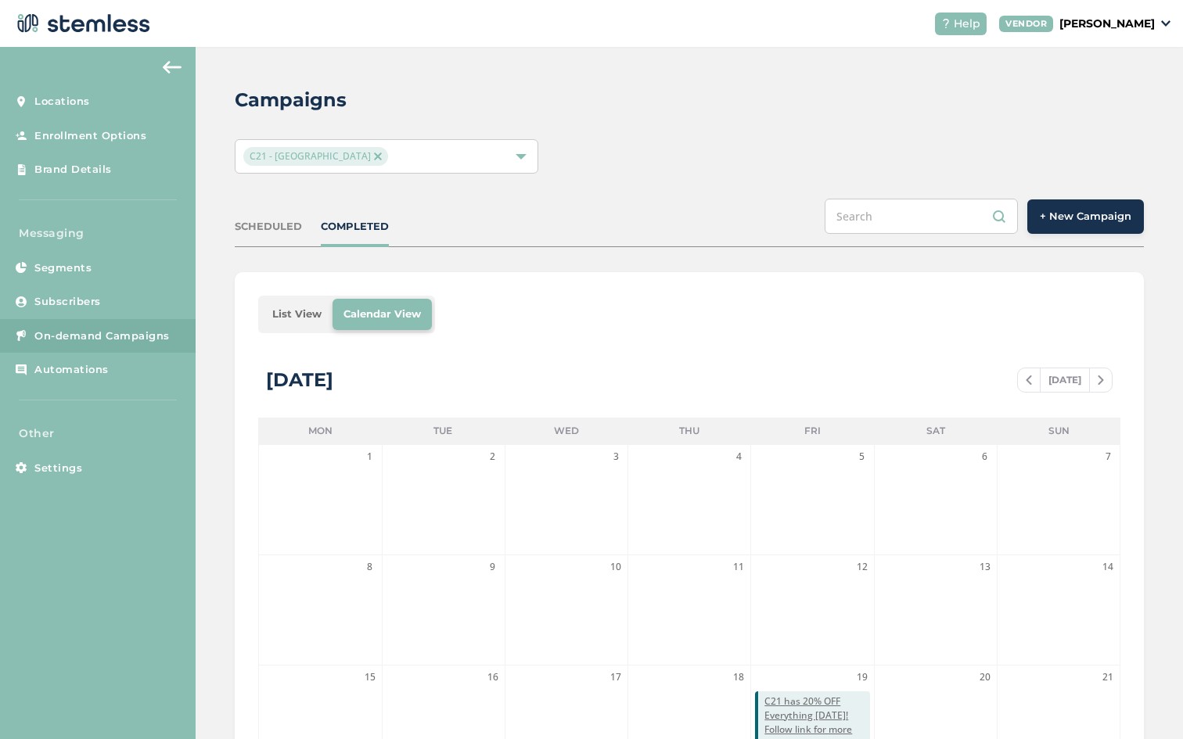
click at [1078, 206] on button "+ New Campaign" at bounding box center [1085, 216] width 117 height 34
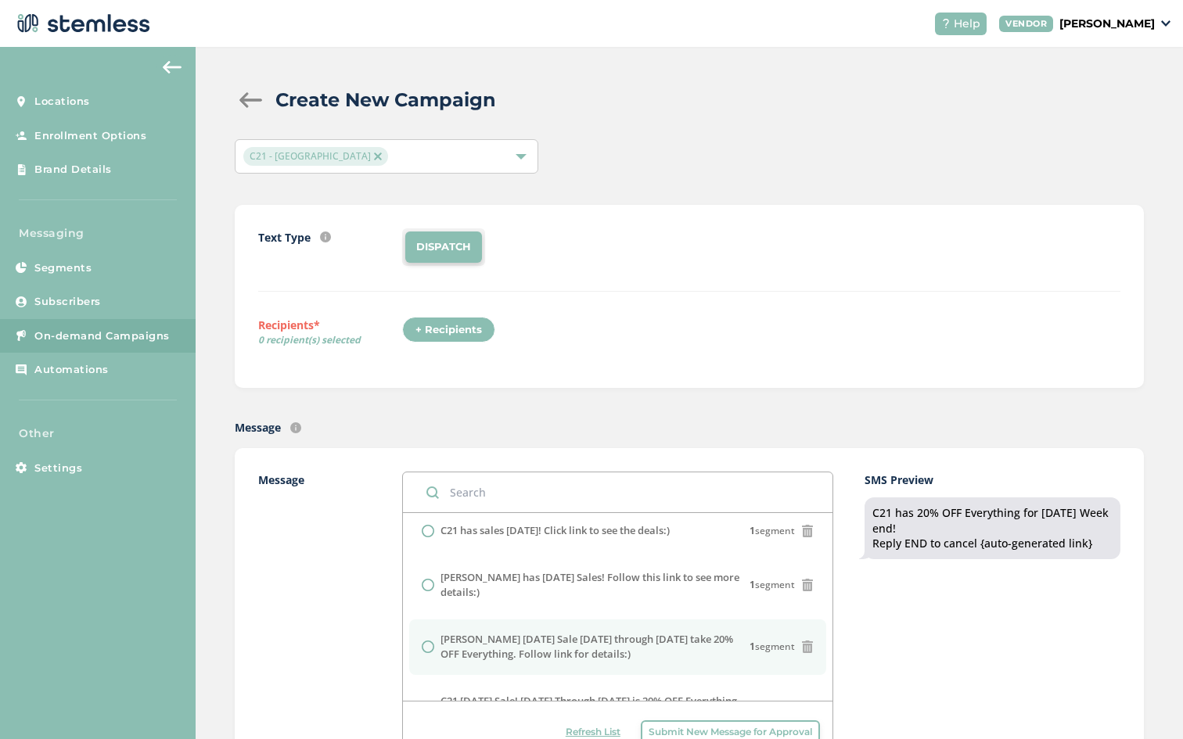
scroll to position [699, 0]
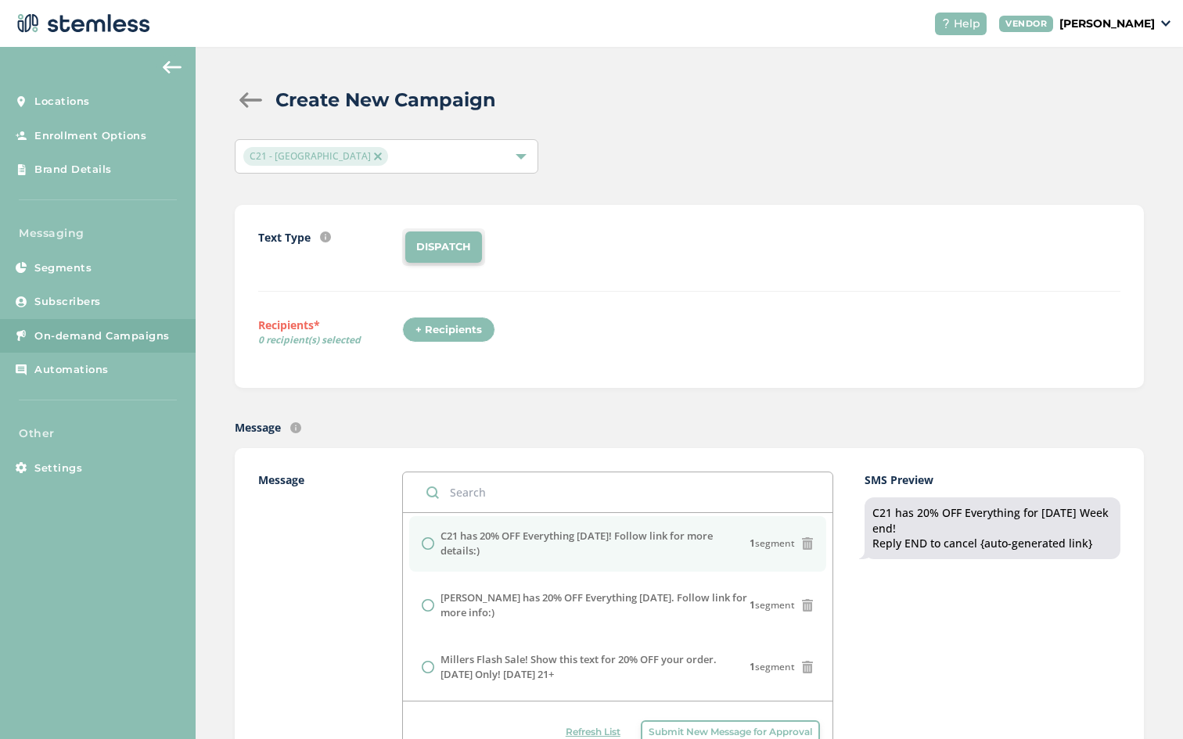
click at [480, 534] on label "C21 has 20% OFF Everything Today! Follow link for more details:)" at bounding box center [594, 544] width 309 height 31
radio input "false"
radio input "true"
click at [440, 322] on div "+ Recipients" at bounding box center [448, 330] width 93 height 27
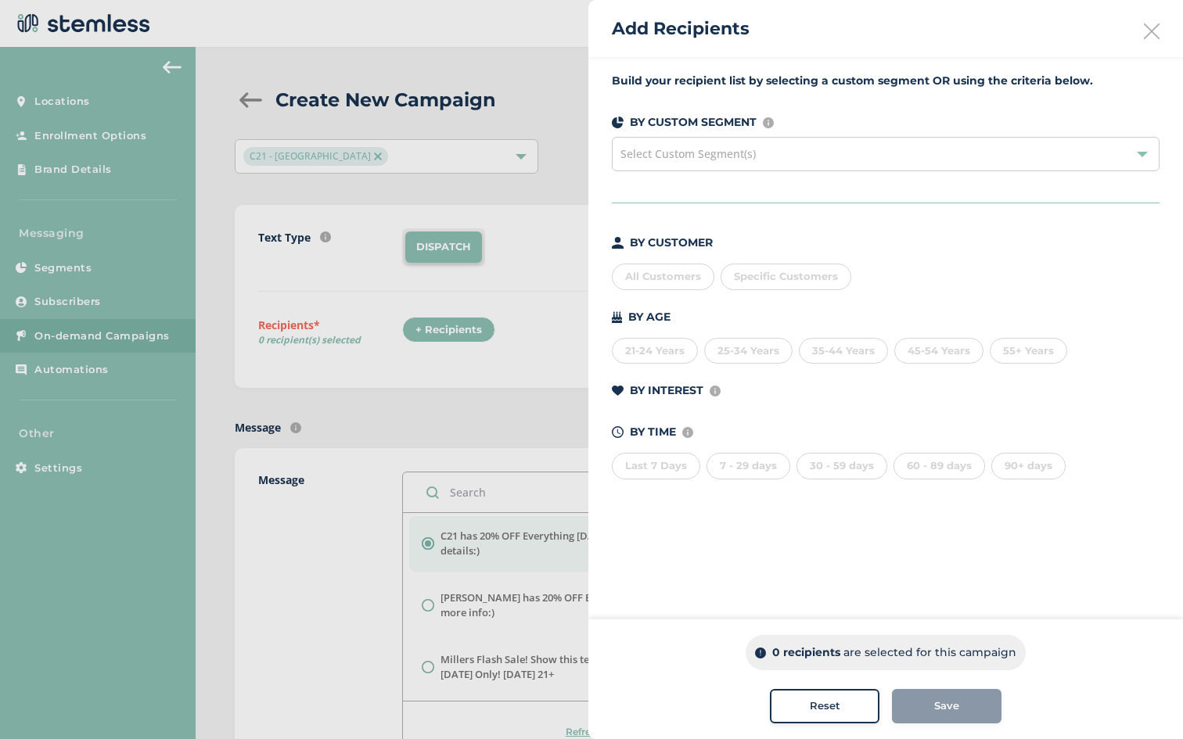
click at [673, 279] on div "All Customers" at bounding box center [663, 277] width 102 height 27
click at [971, 709] on div "Save" at bounding box center [946, 706] width 84 height 16
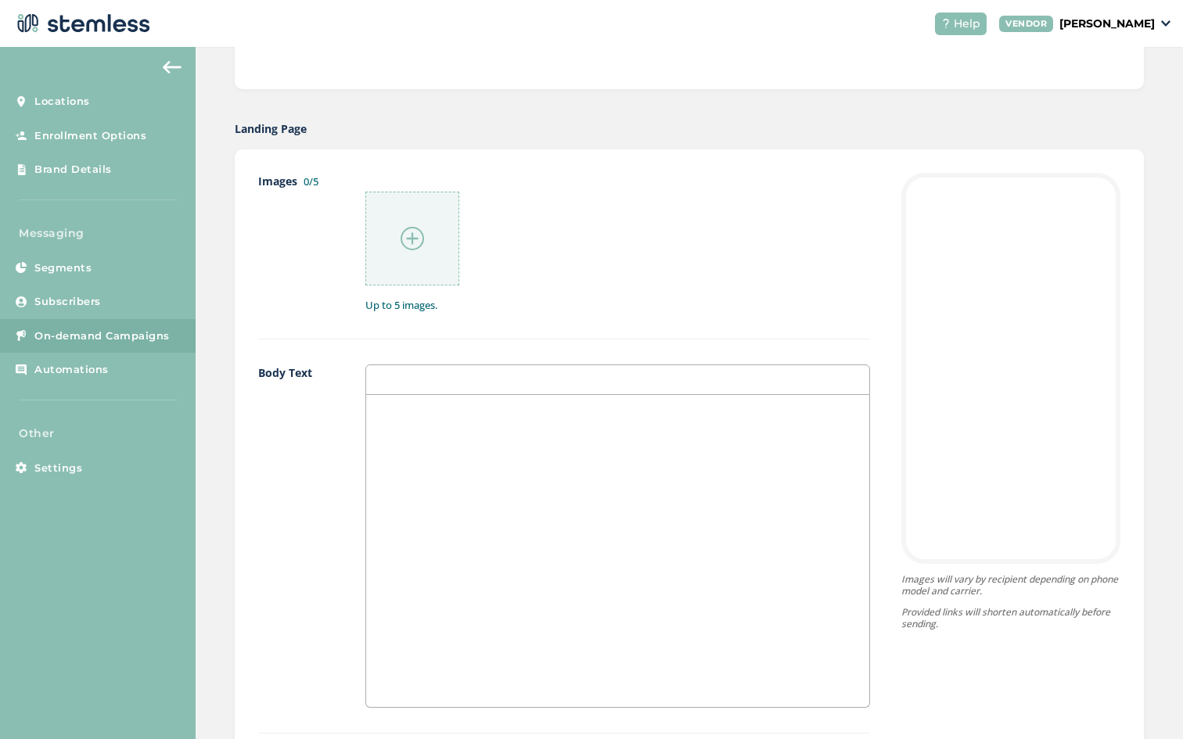
scroll to position [730, 0]
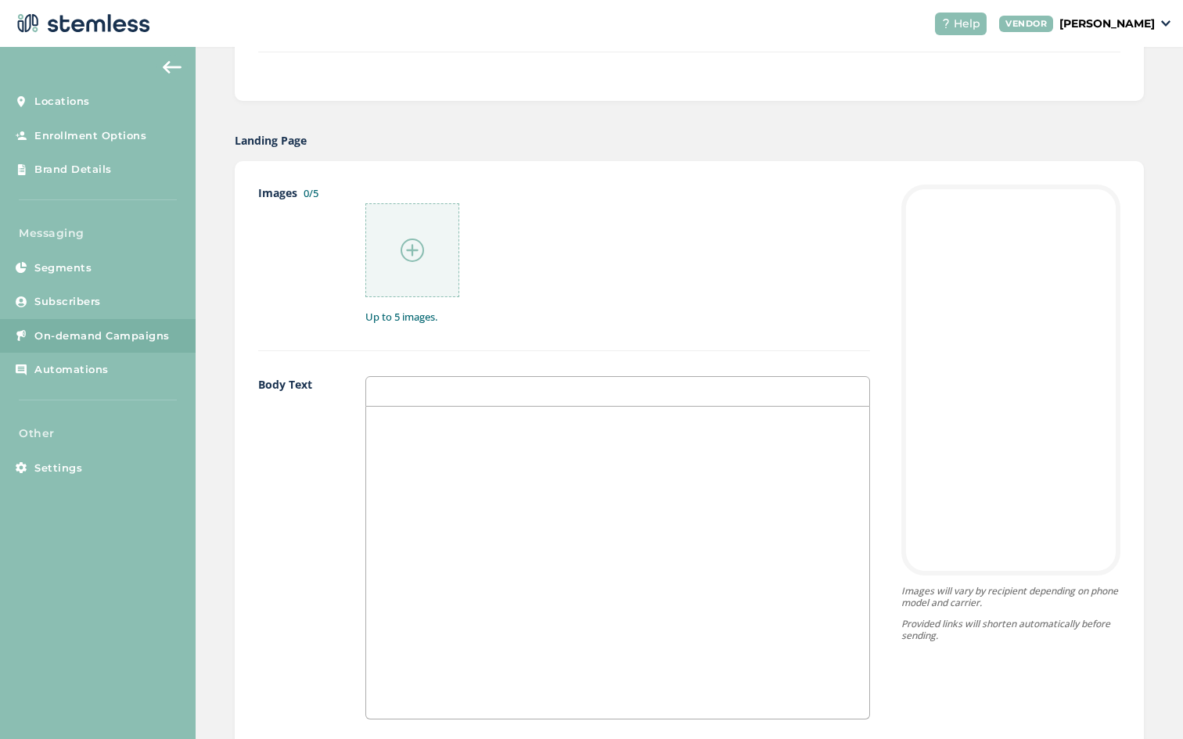
click at [417, 253] on img at bounding box center [411, 250] width 23 height 23
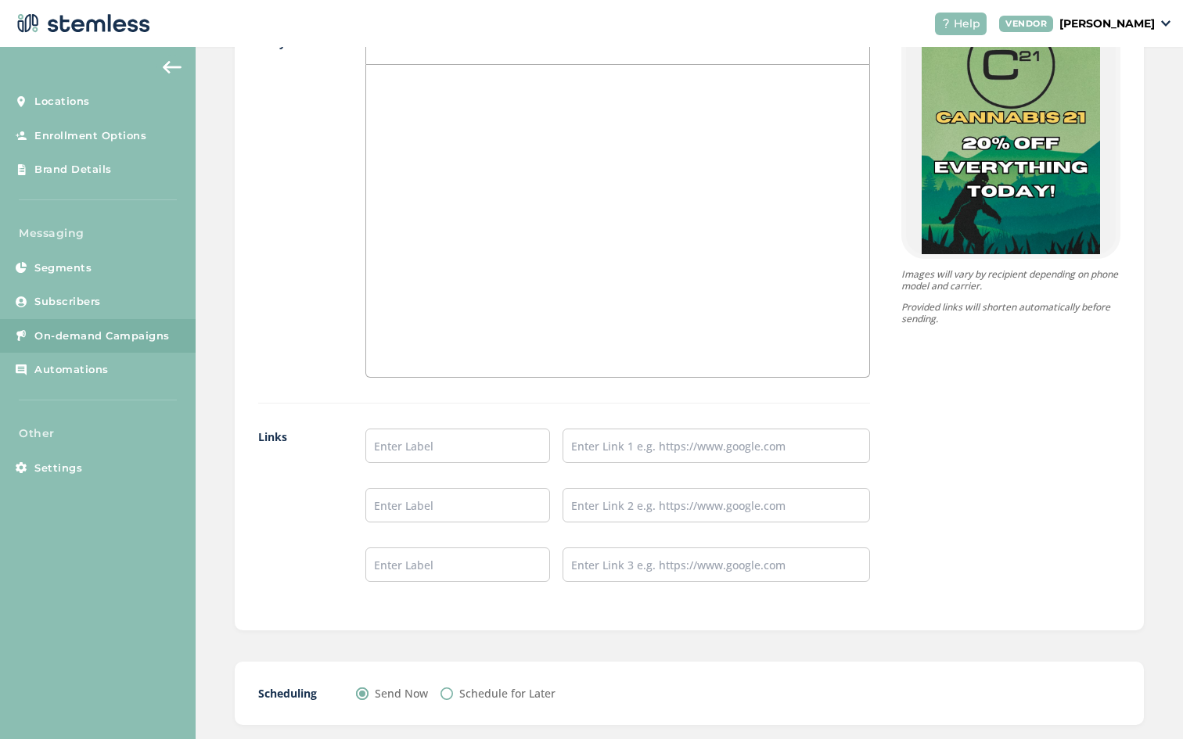
scroll to position [1157, 0]
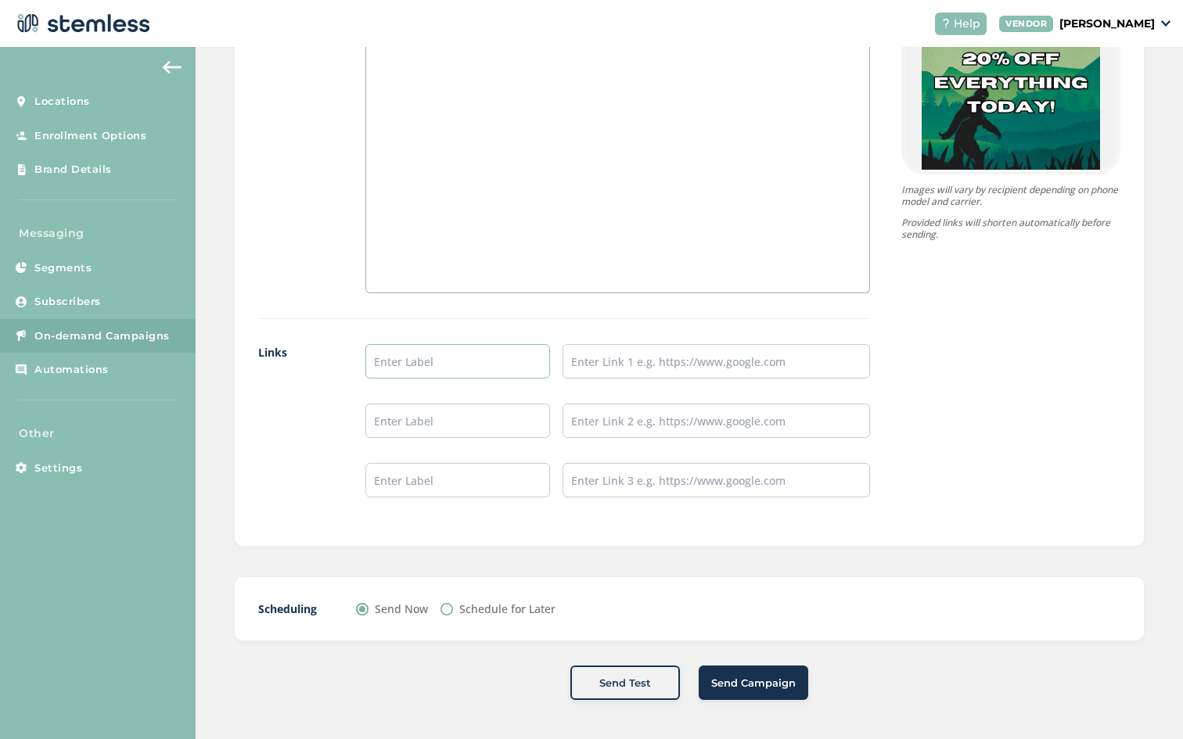
click at [436, 354] on input "text" at bounding box center [457, 361] width 185 height 34
type input "Aberdeen Menu"
click at [585, 360] on input "text" at bounding box center [715, 361] width 307 height 34
type input "[URL][DOMAIN_NAME]"
click at [459, 418] on input "text" at bounding box center [457, 421] width 185 height 34
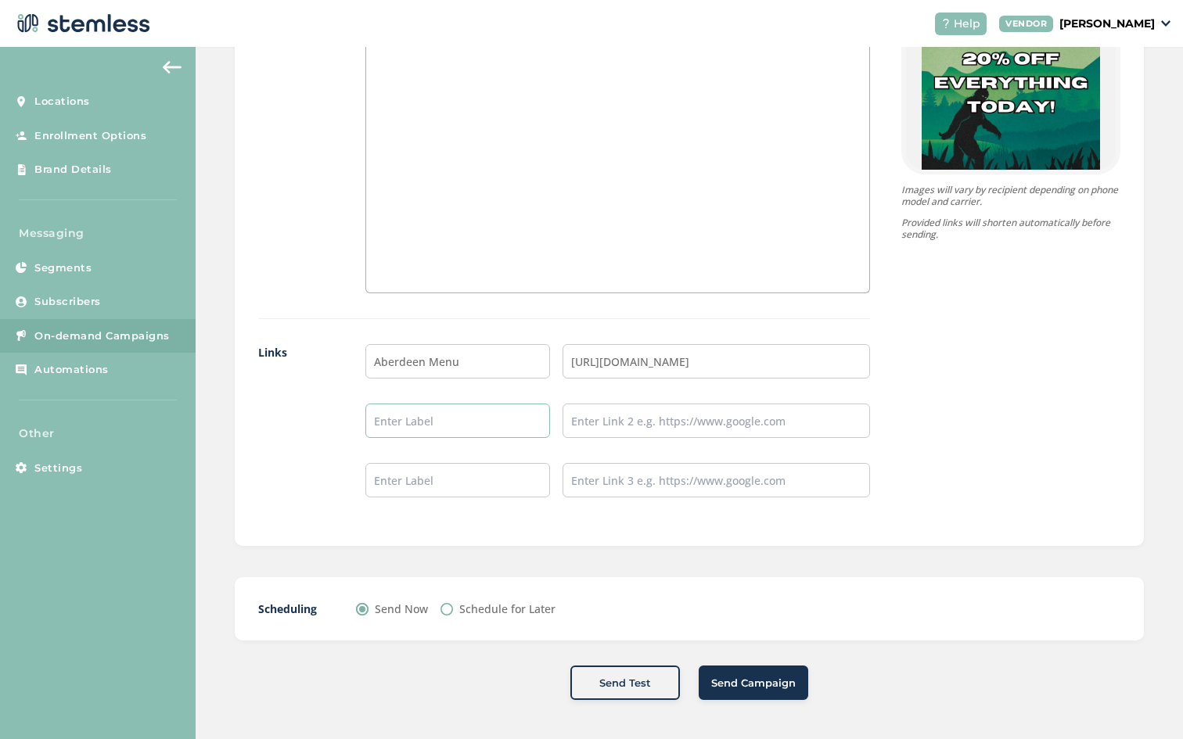
type input "Hoquiam Menu"
click at [606, 413] on input "text" at bounding box center [715, 421] width 307 height 34
type input "[URL][DOMAIN_NAME]"
click at [445, 483] on input "text" at bounding box center [457, 480] width 185 height 34
type input "Ocean Shores Menu"
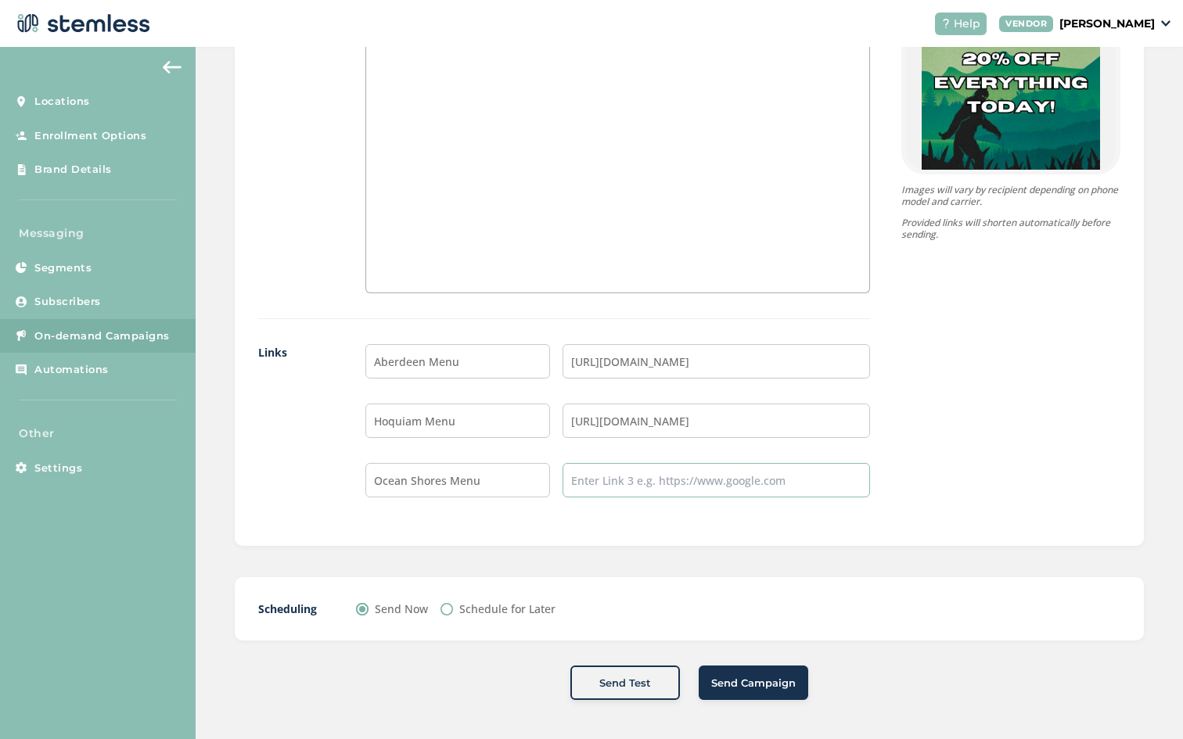
click at [599, 485] on input "text" at bounding box center [715, 480] width 307 height 34
type input "[URL][DOMAIN_NAME]"
click at [748, 691] on button "Send Campaign" at bounding box center [752, 683] width 109 height 34
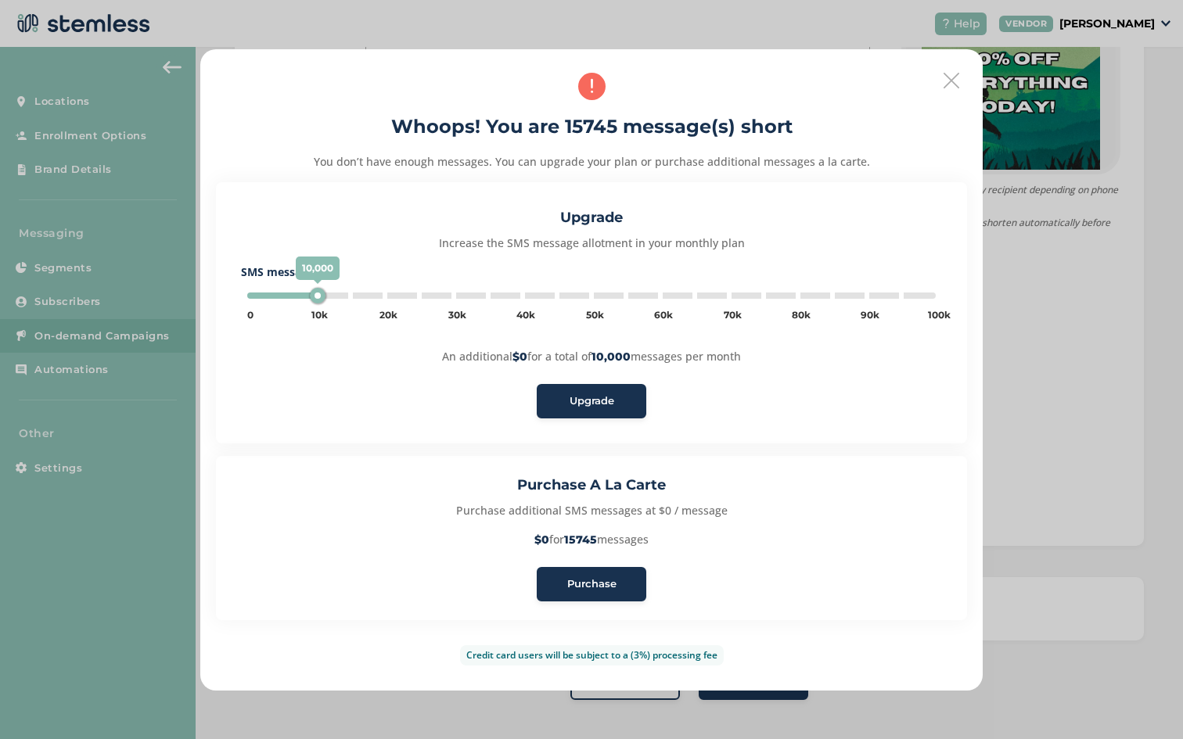
type input "60000"
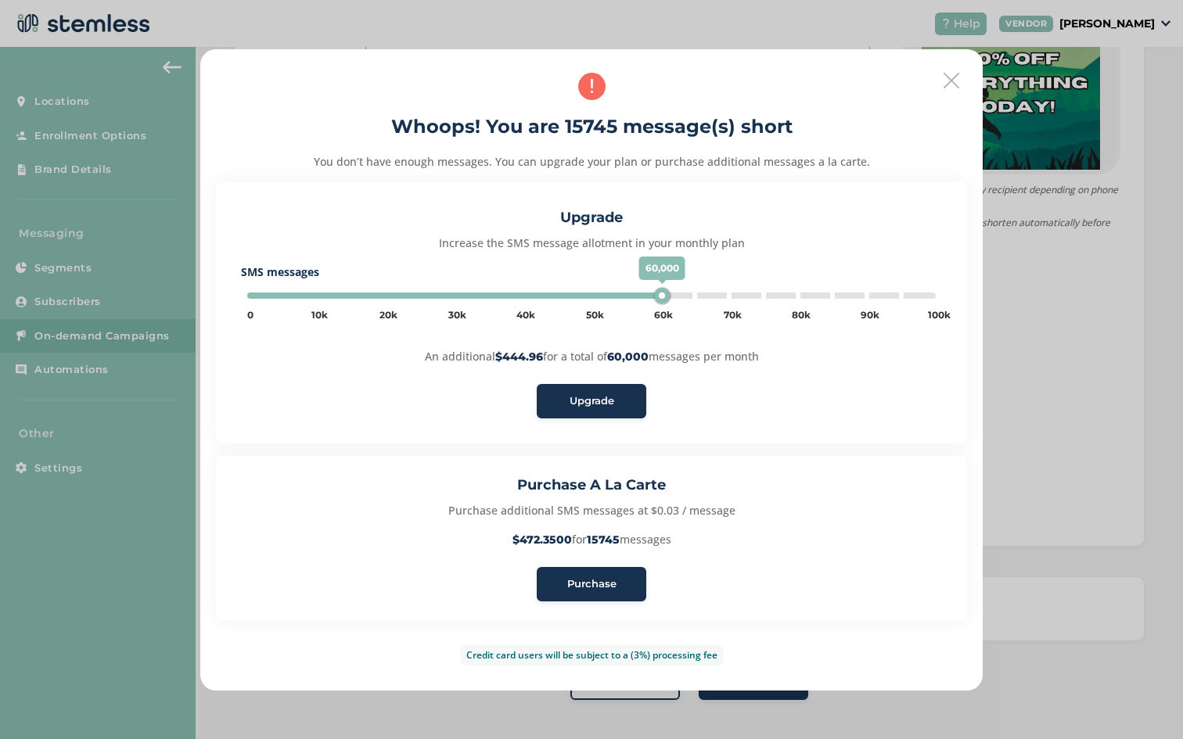
click at [619, 588] on div "Purchase" at bounding box center [591, 584] width 84 height 16
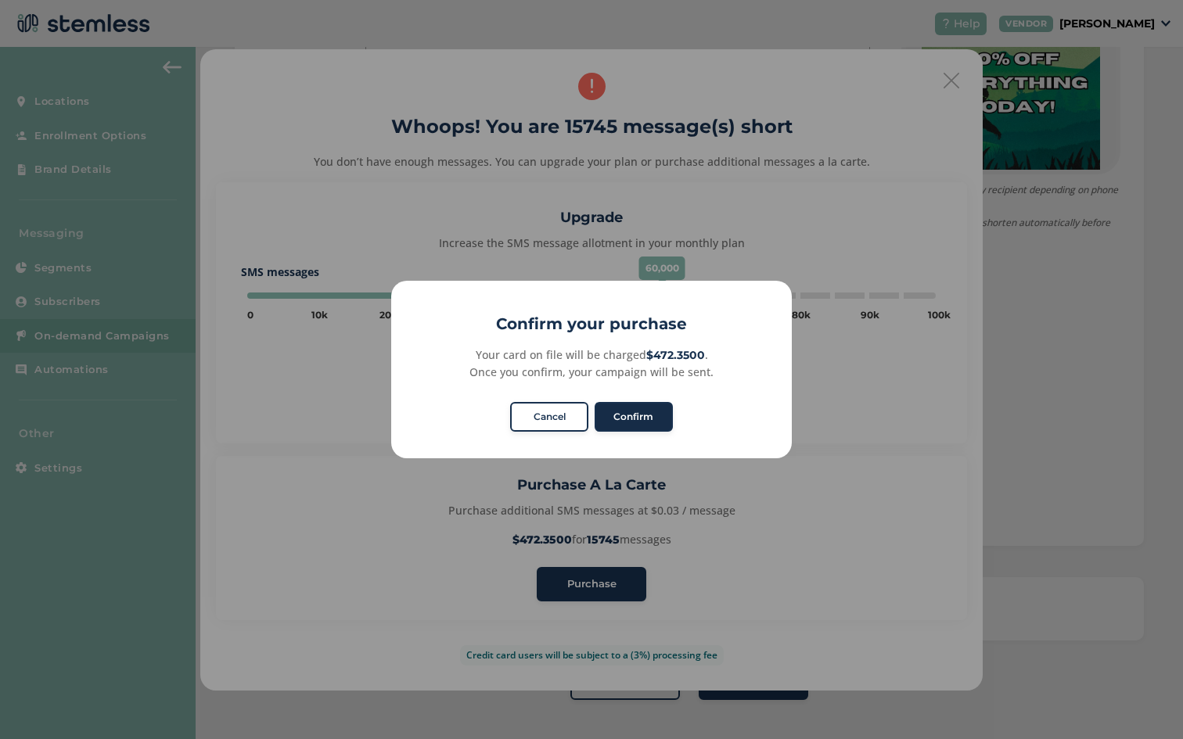
click at [626, 414] on button "Confirm" at bounding box center [633, 417] width 78 height 30
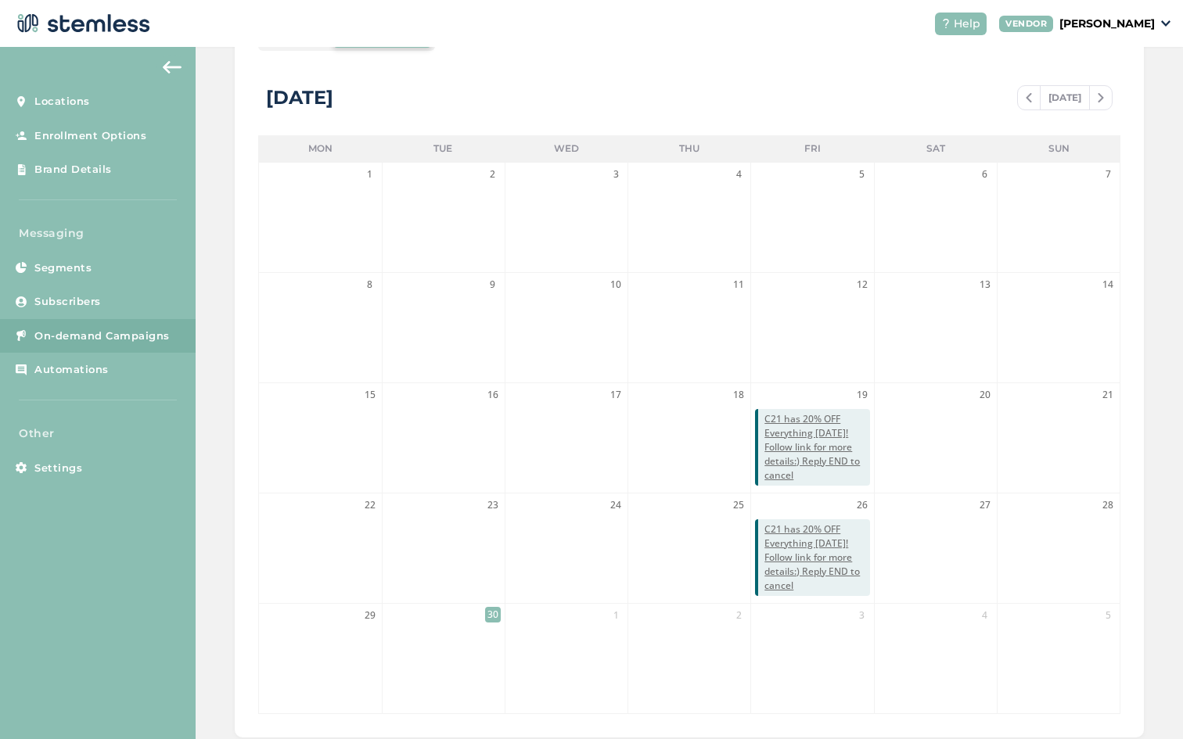
scroll to position [319, 0]
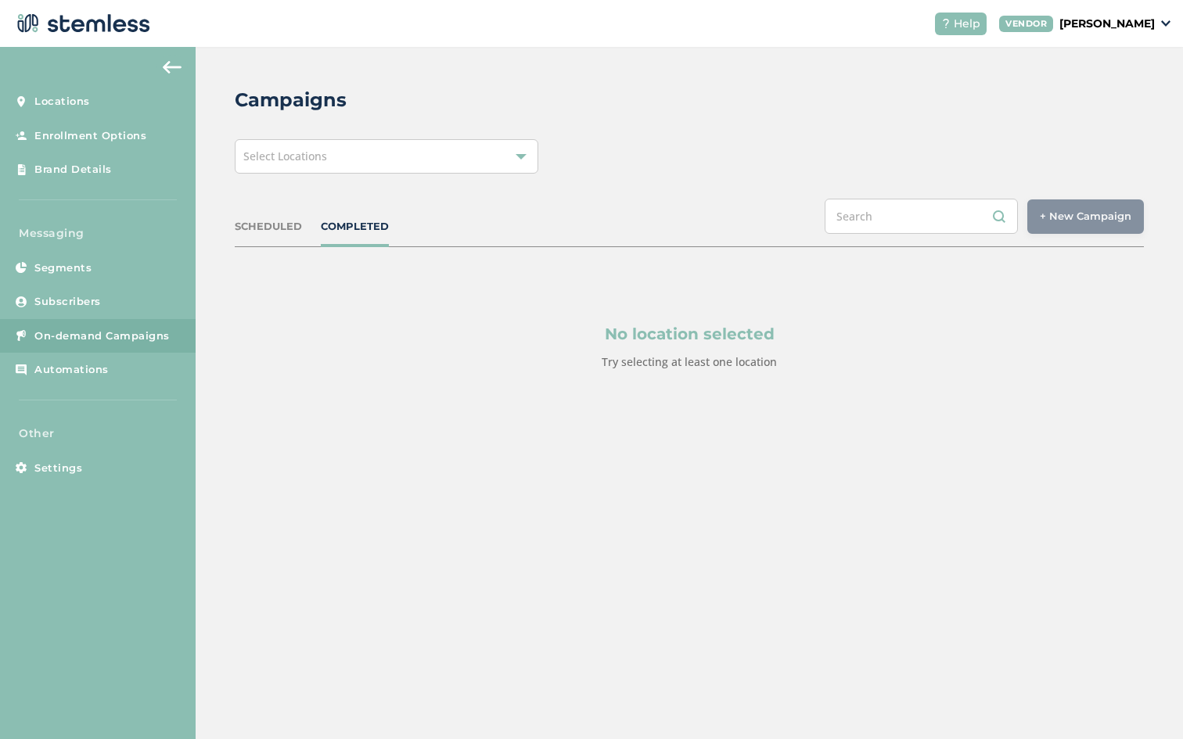
click at [317, 153] on span "Select Locations" at bounding box center [285, 156] width 84 height 15
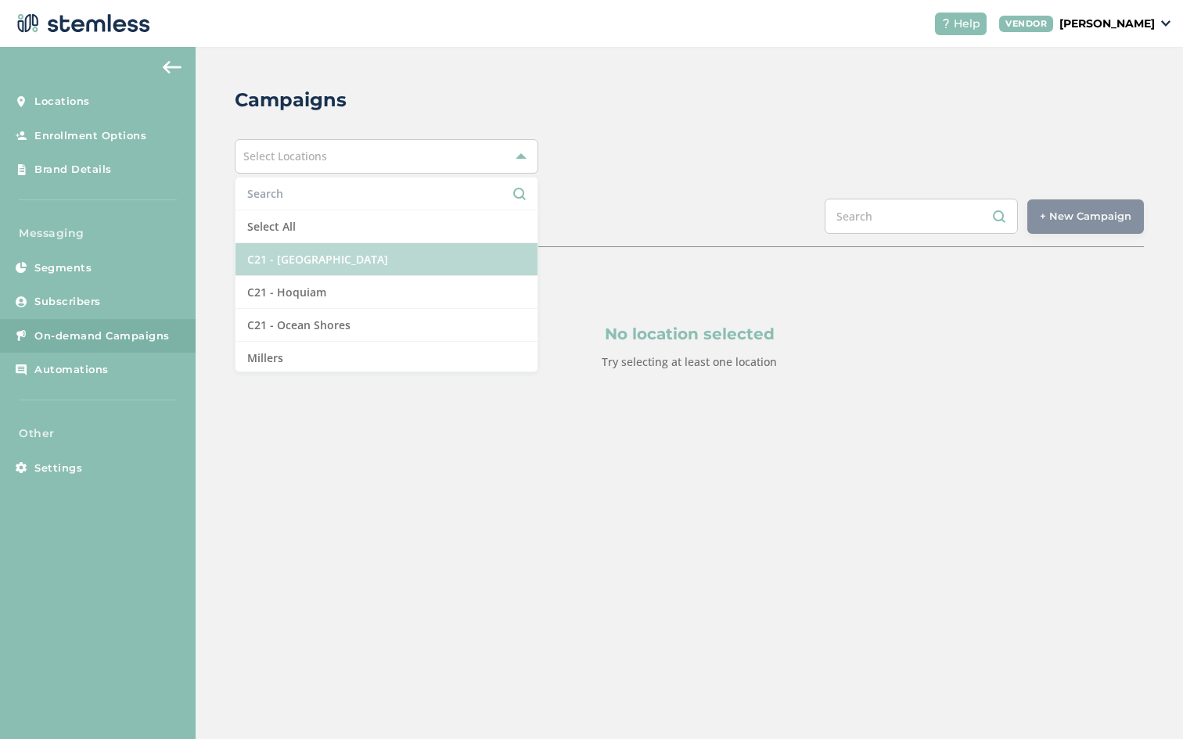
click at [310, 262] on li "C21 - [GEOGRAPHIC_DATA]" at bounding box center [385, 259] width 301 height 33
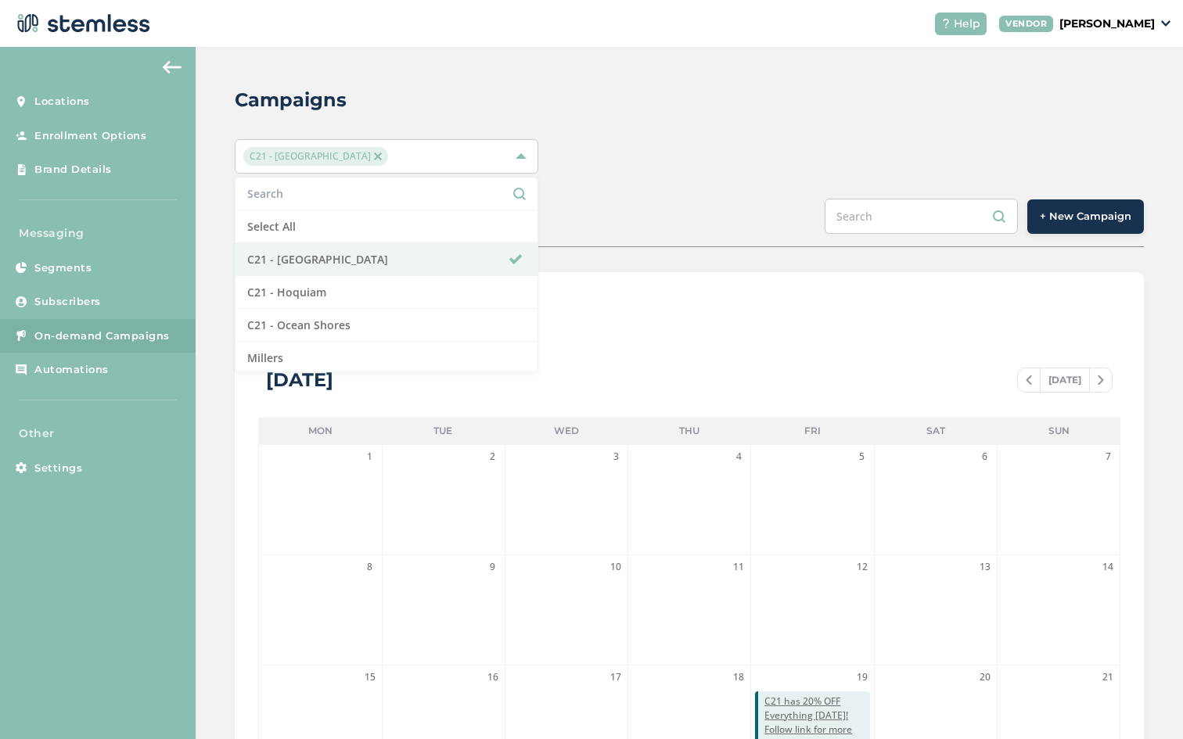
click at [662, 178] on div "Campaigns C21 - [GEOGRAPHIC_DATA] Select All C21 - [GEOGRAPHIC_DATA] C21 - Hoqu…" at bounding box center [689, 553] width 987 height 1012
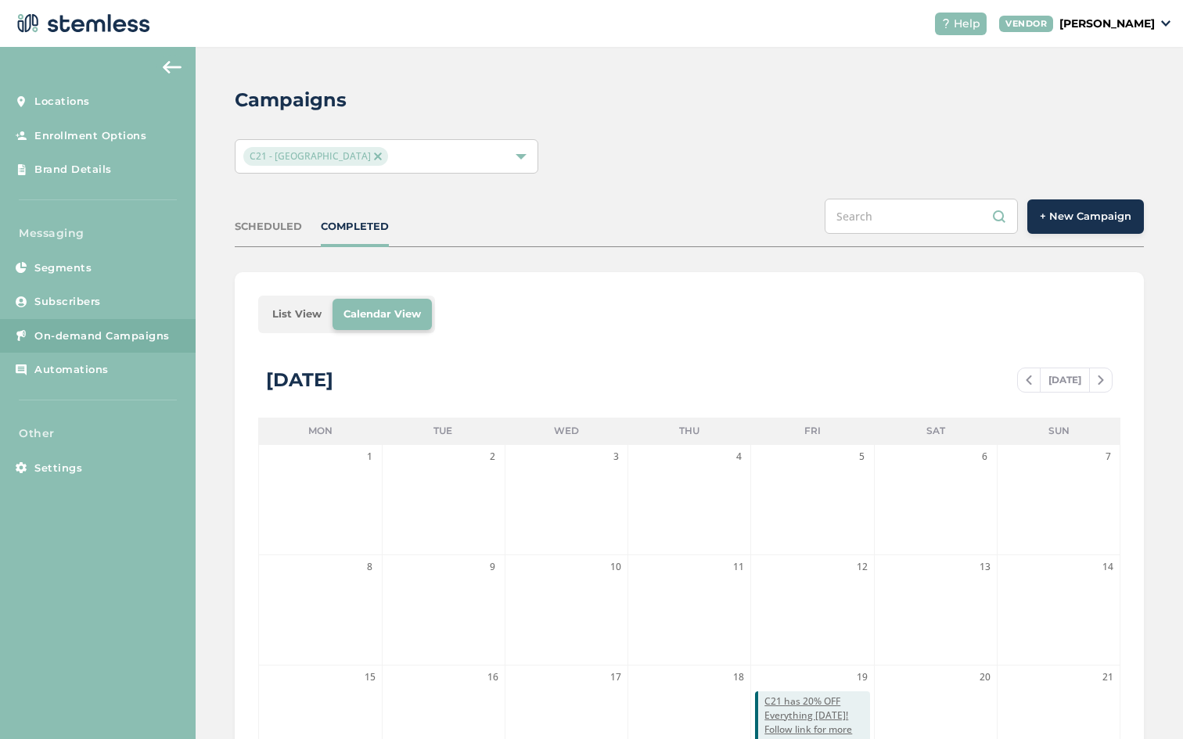
scroll to position [319, 0]
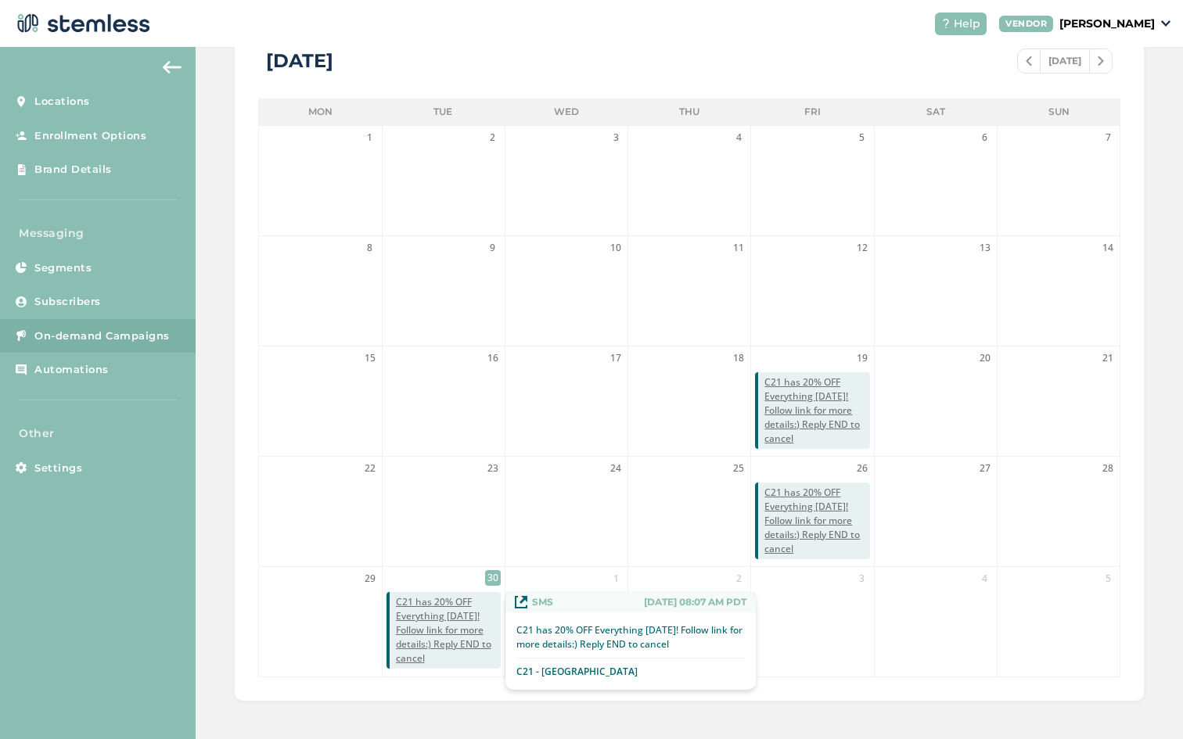
click at [443, 650] on span "C21 has 20% OFF Everything [DATE]! Follow link for more details:) Reply END to …" at bounding box center [448, 630] width 105 height 70
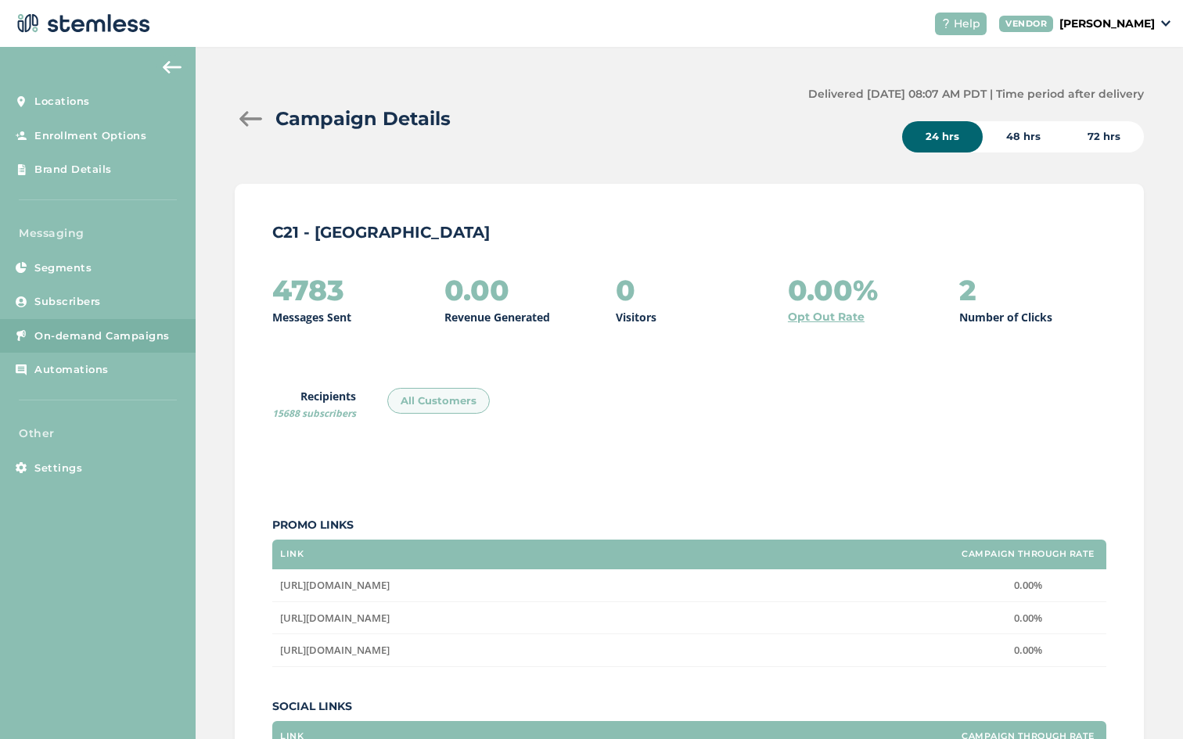
click at [109, 329] on span "On-demand Campaigns" at bounding box center [101, 336] width 135 height 16
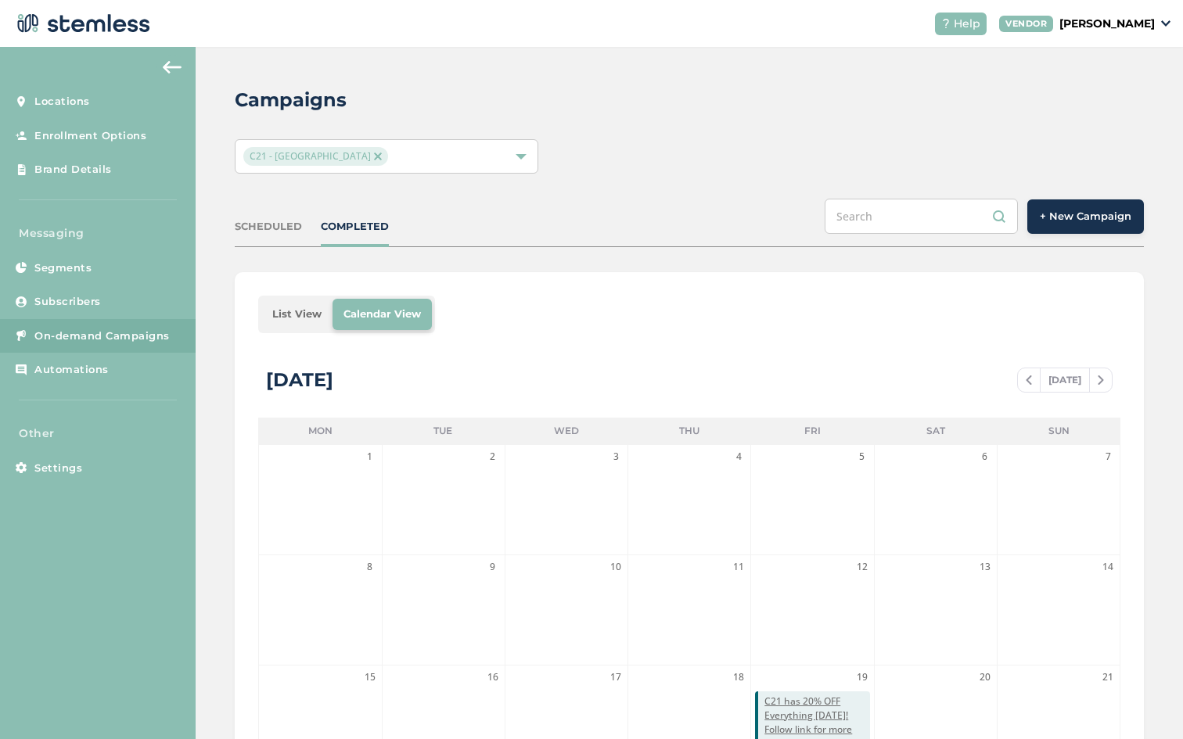
click at [317, 156] on span "C21 - [GEOGRAPHIC_DATA]" at bounding box center [315, 156] width 145 height 19
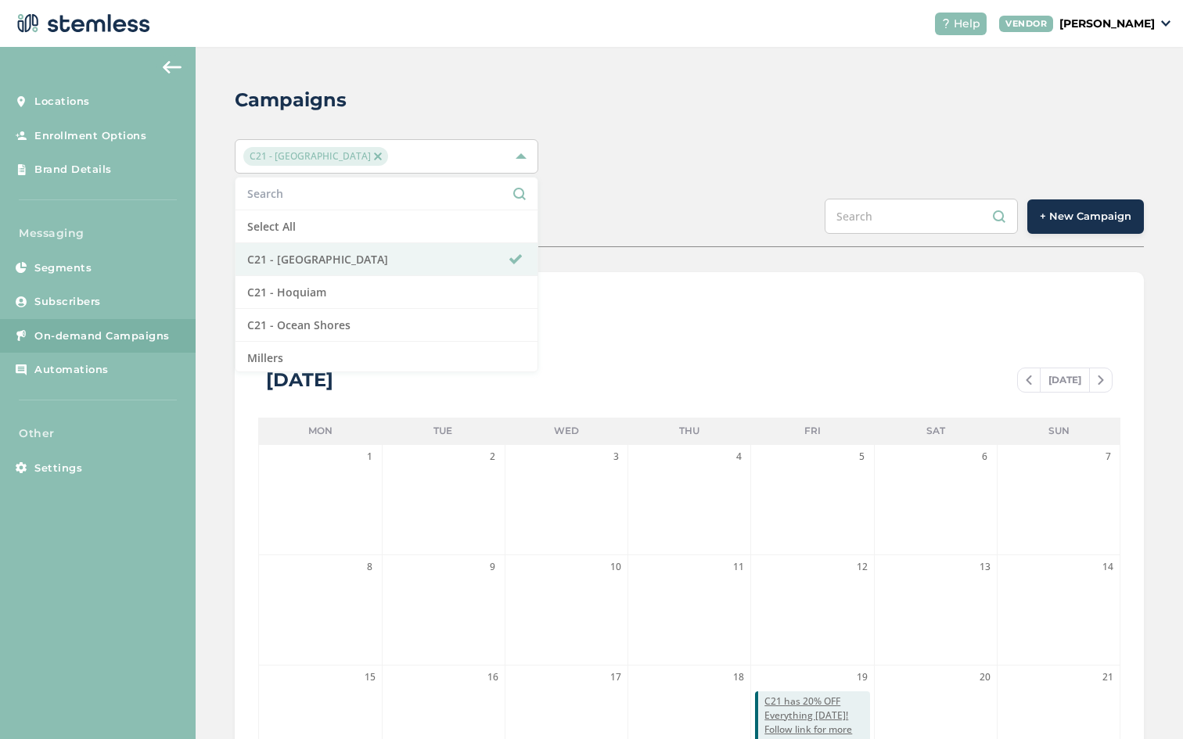
click at [318, 156] on span "C21 - [GEOGRAPHIC_DATA]" at bounding box center [315, 156] width 145 height 19
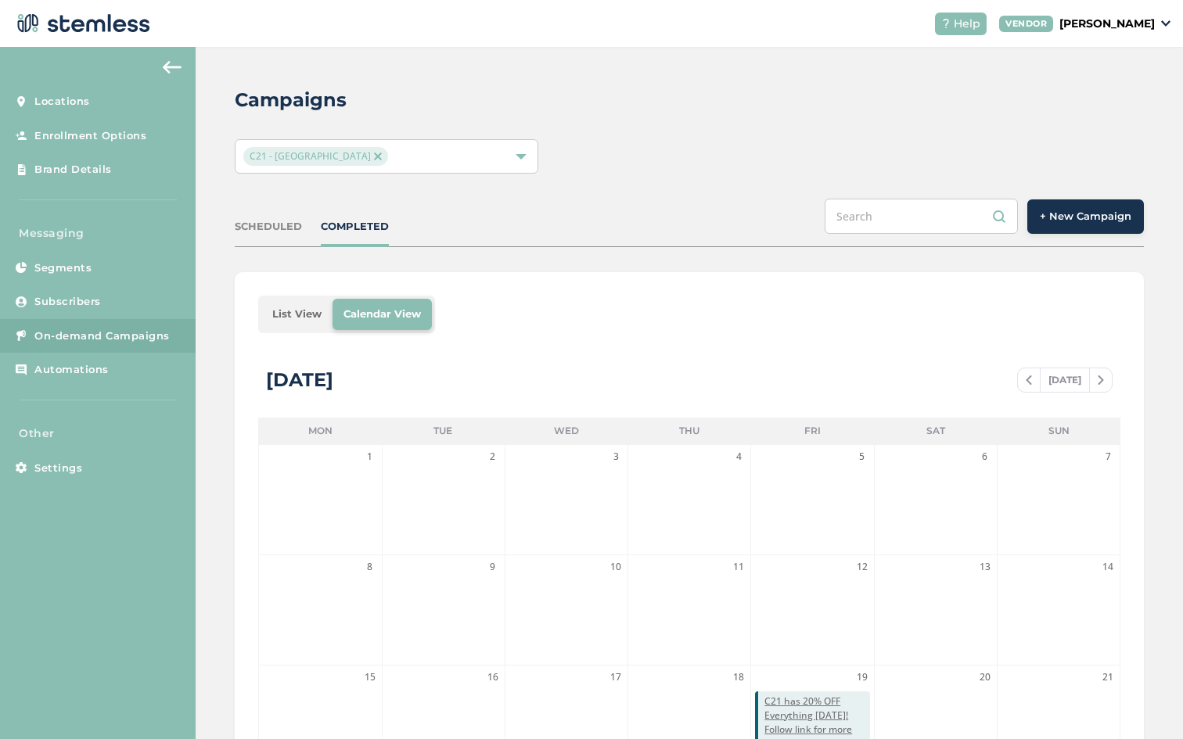
click at [374, 157] on img at bounding box center [378, 157] width 8 height 8
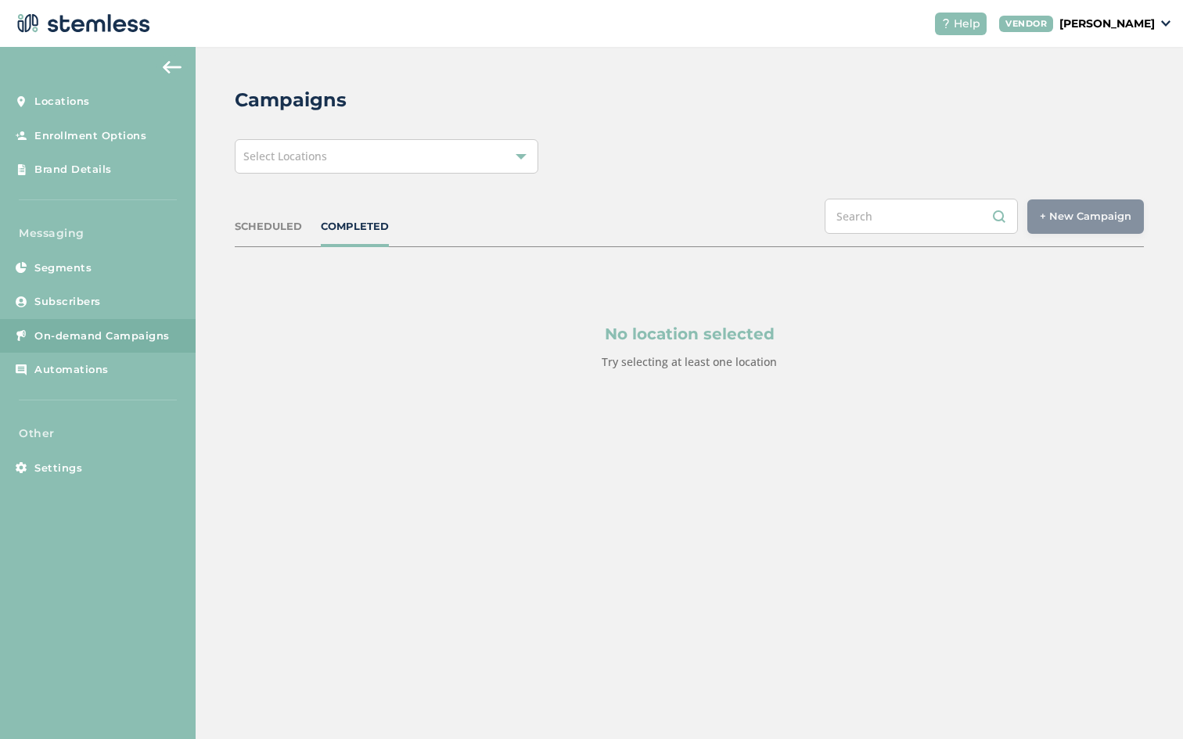
click at [321, 157] on span "Select Locations" at bounding box center [285, 156] width 84 height 15
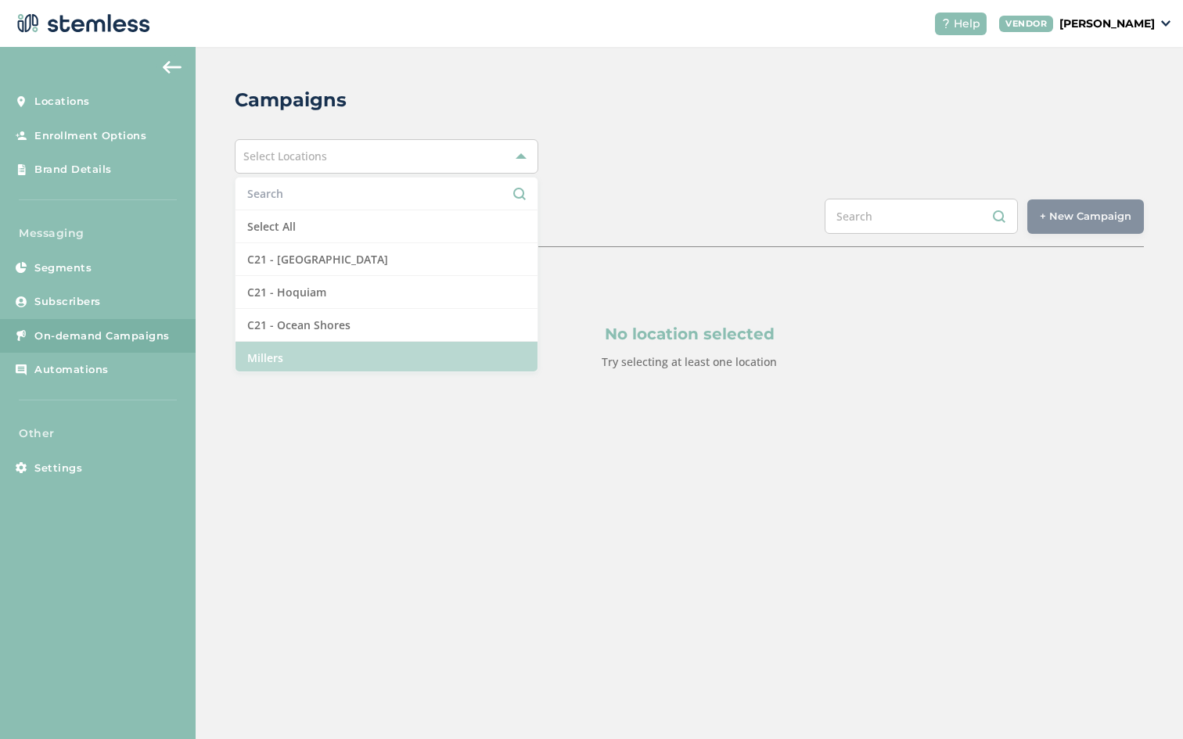
click at [285, 361] on li "Millers" at bounding box center [385, 358] width 301 height 32
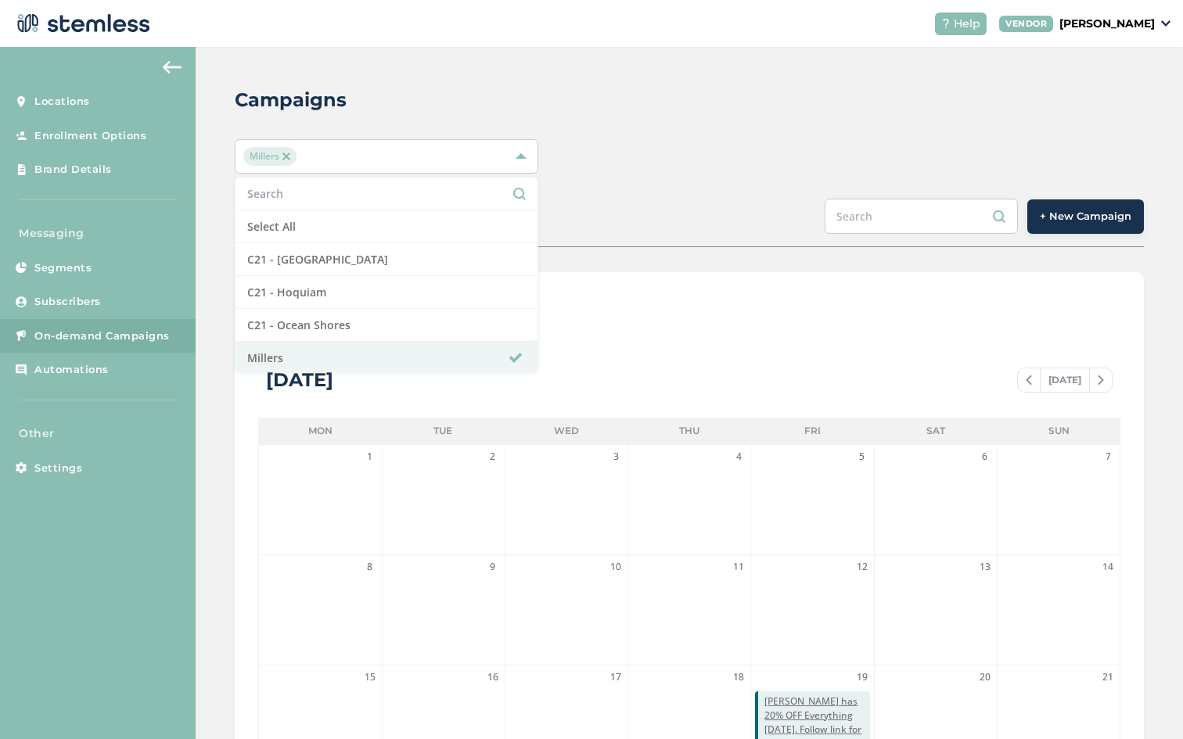
click at [684, 296] on div "List View Calendar View" at bounding box center [689, 315] width 862 height 38
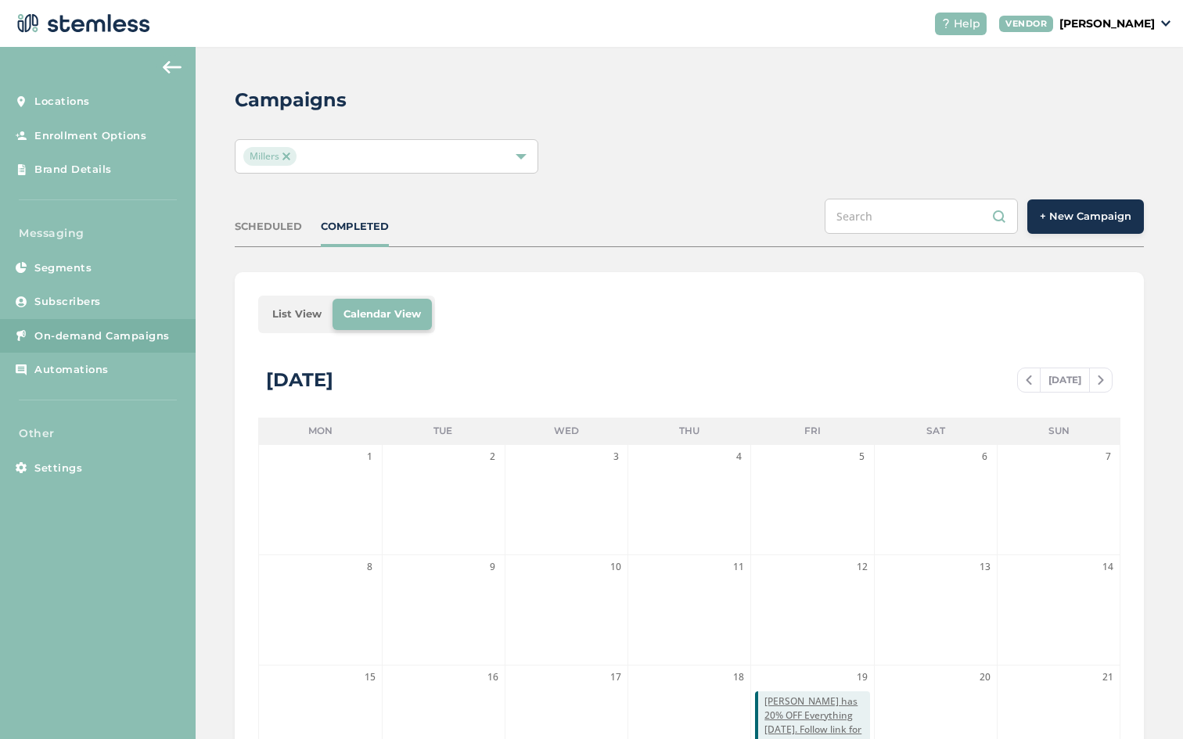
scroll to position [319, 0]
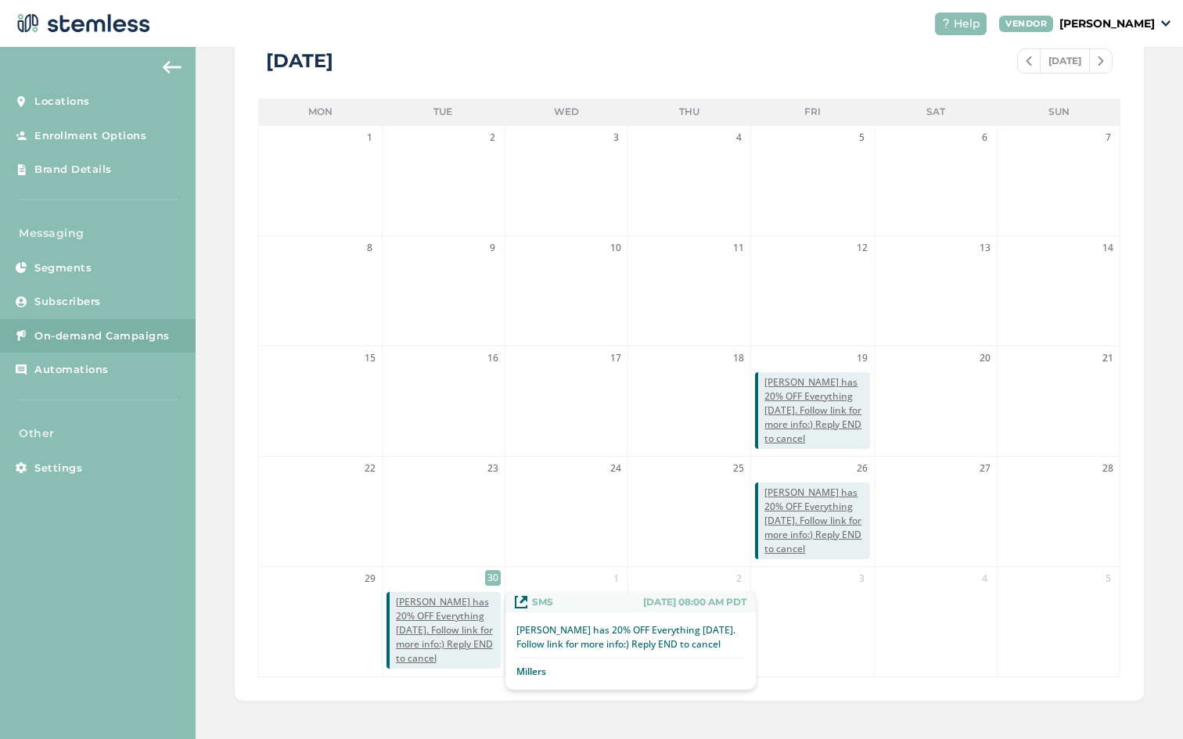
click at [437, 616] on span "[PERSON_NAME] has 20% OFF Everything [DATE]. Follow link for more info:) Reply …" at bounding box center [448, 630] width 105 height 70
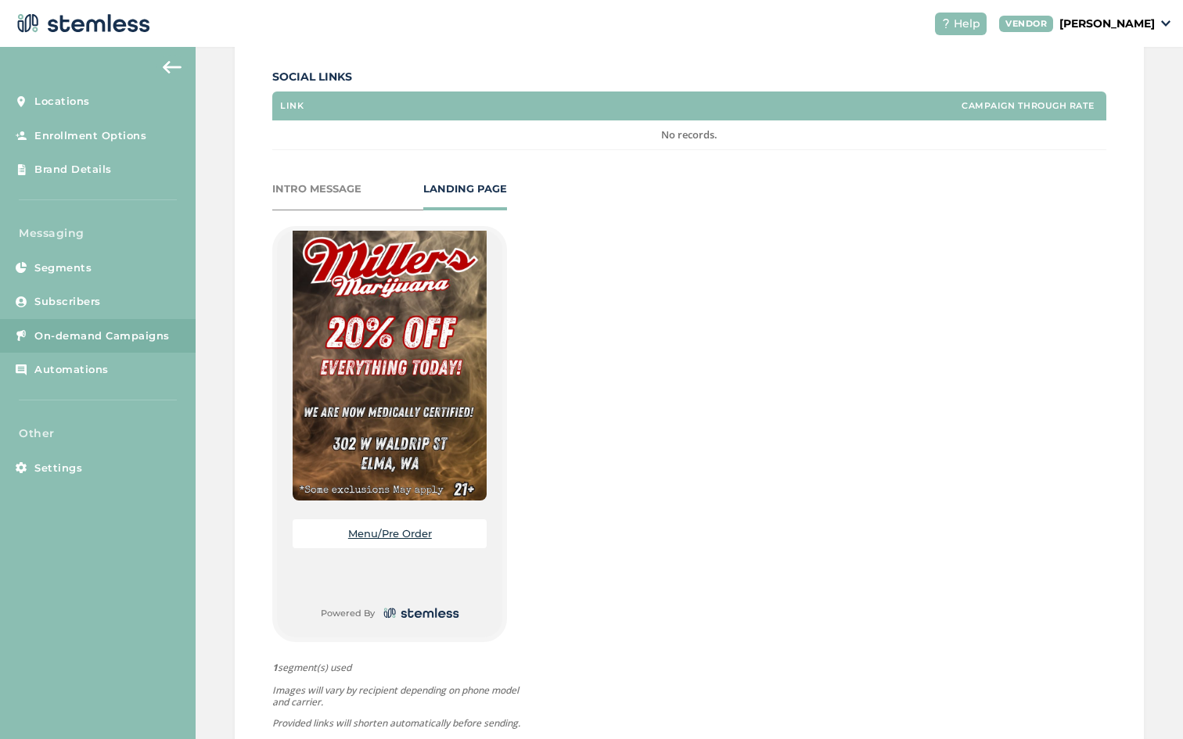
scroll to position [657, 0]
